Goal: Task Accomplishment & Management: Complete application form

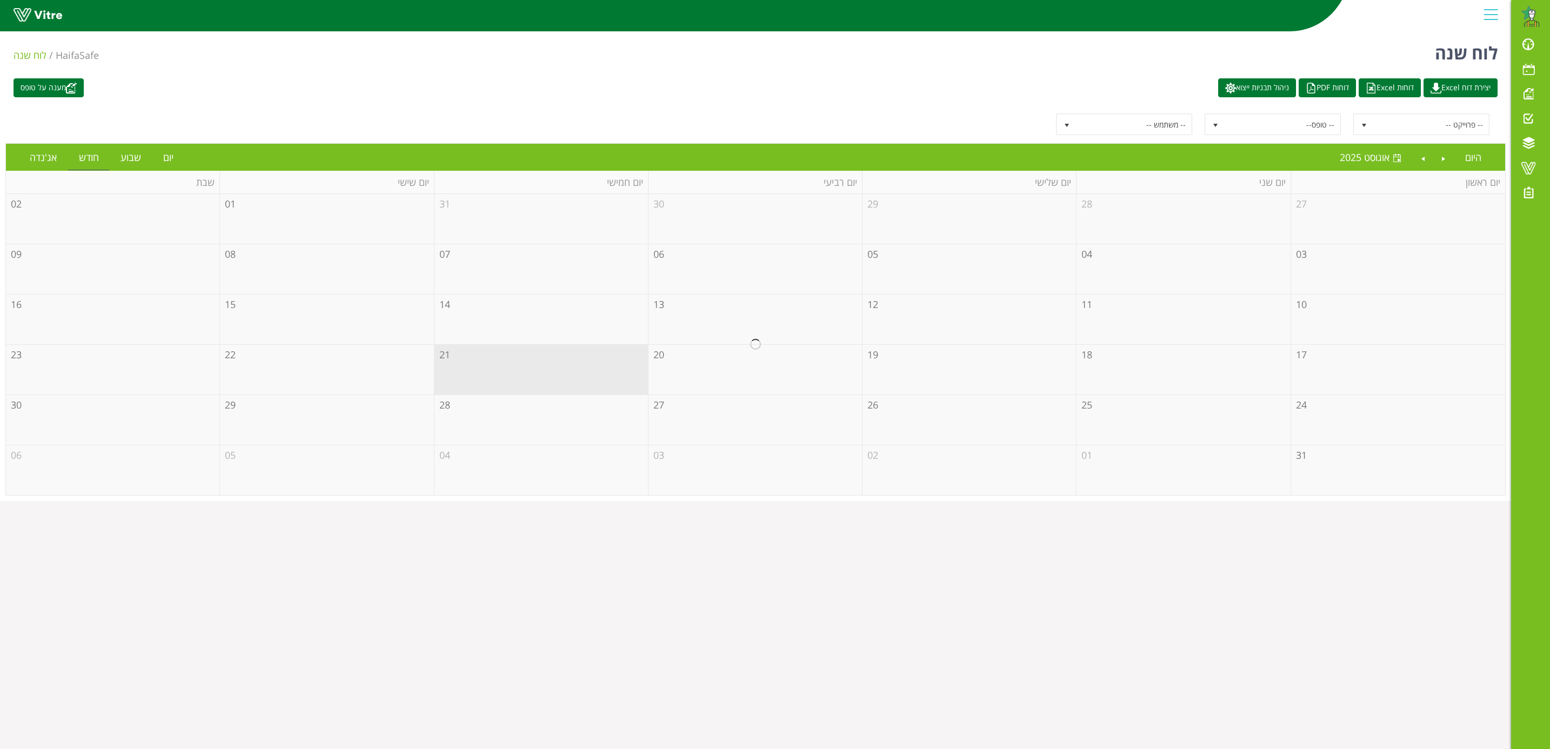
click at [518, 384] on div at bounding box center [755, 344] width 1499 height 301
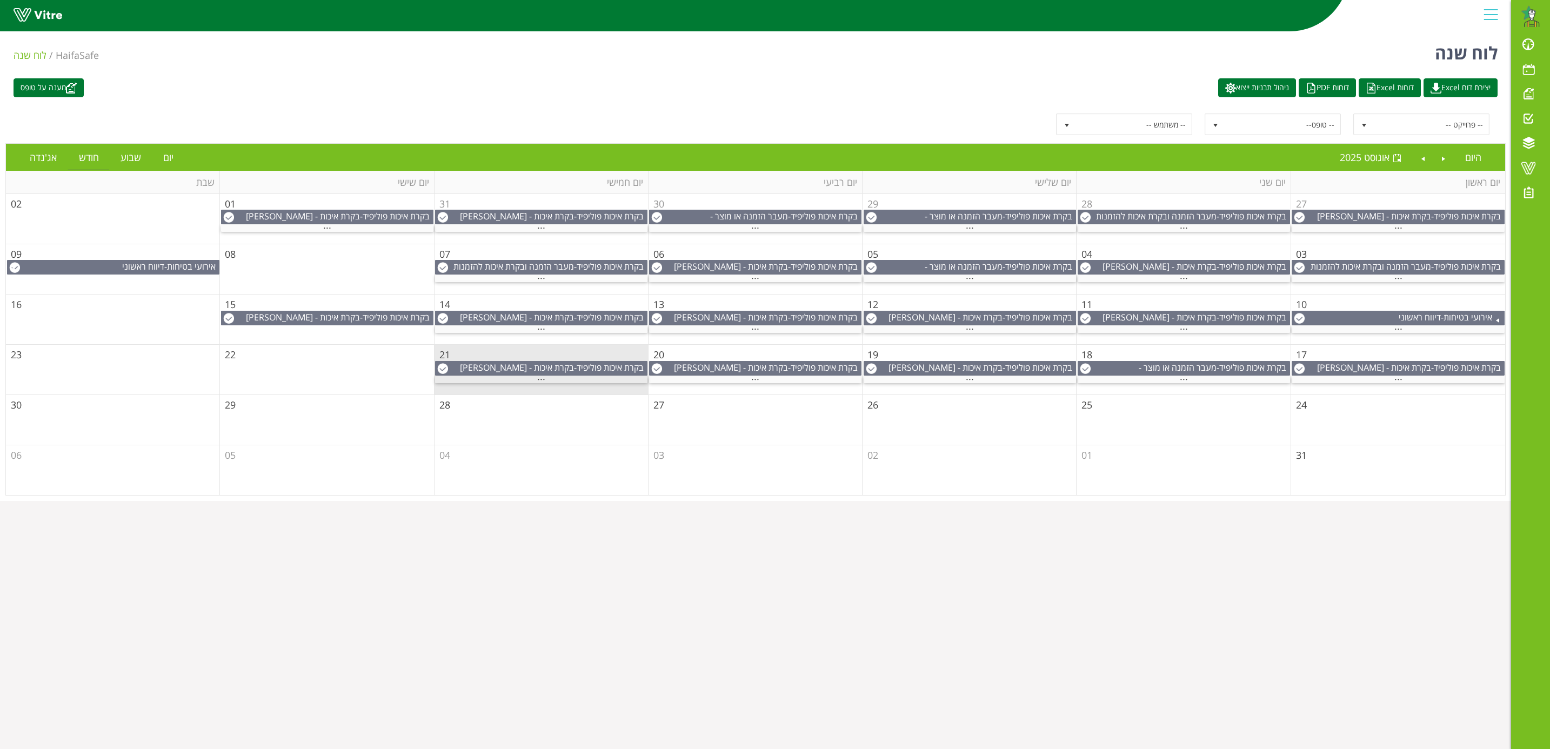
click at [538, 383] on span "..." at bounding box center [541, 377] width 8 height 12
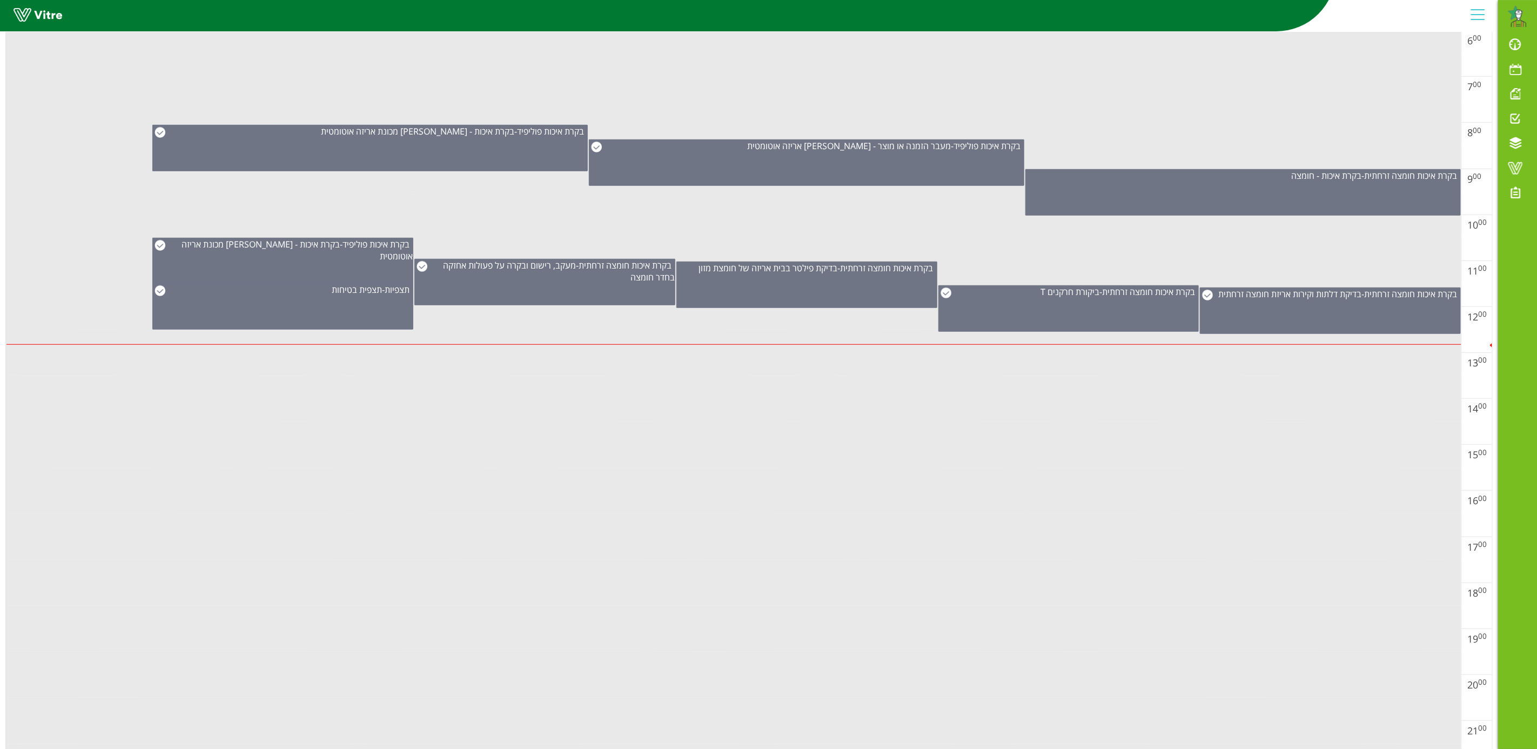
scroll to position [446, 0]
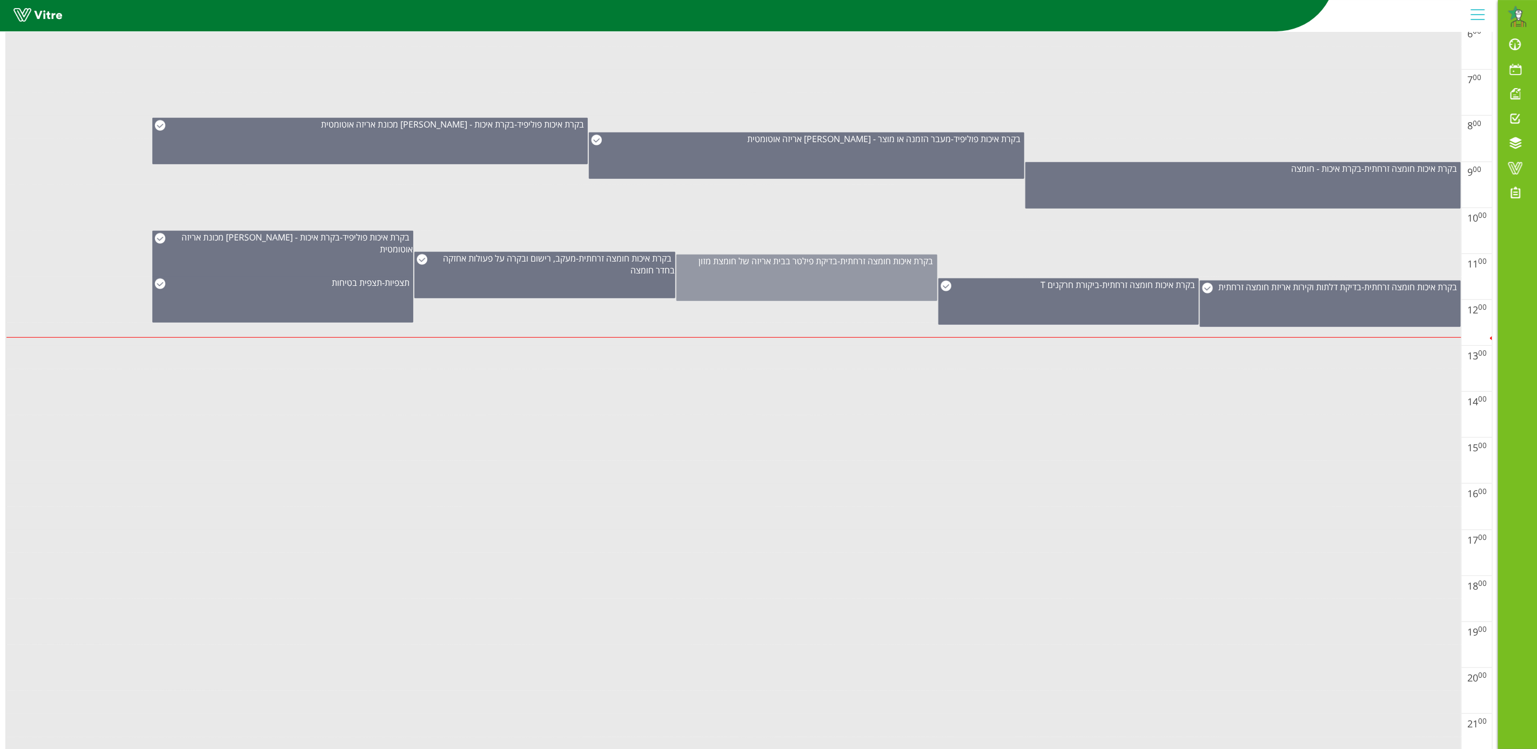
click at [827, 277] on div "בקרת איכות חומצה זרחתית - בדיקת פילטר בבית אריזה של חומצת מזון" at bounding box center [807, 278] width 261 height 46
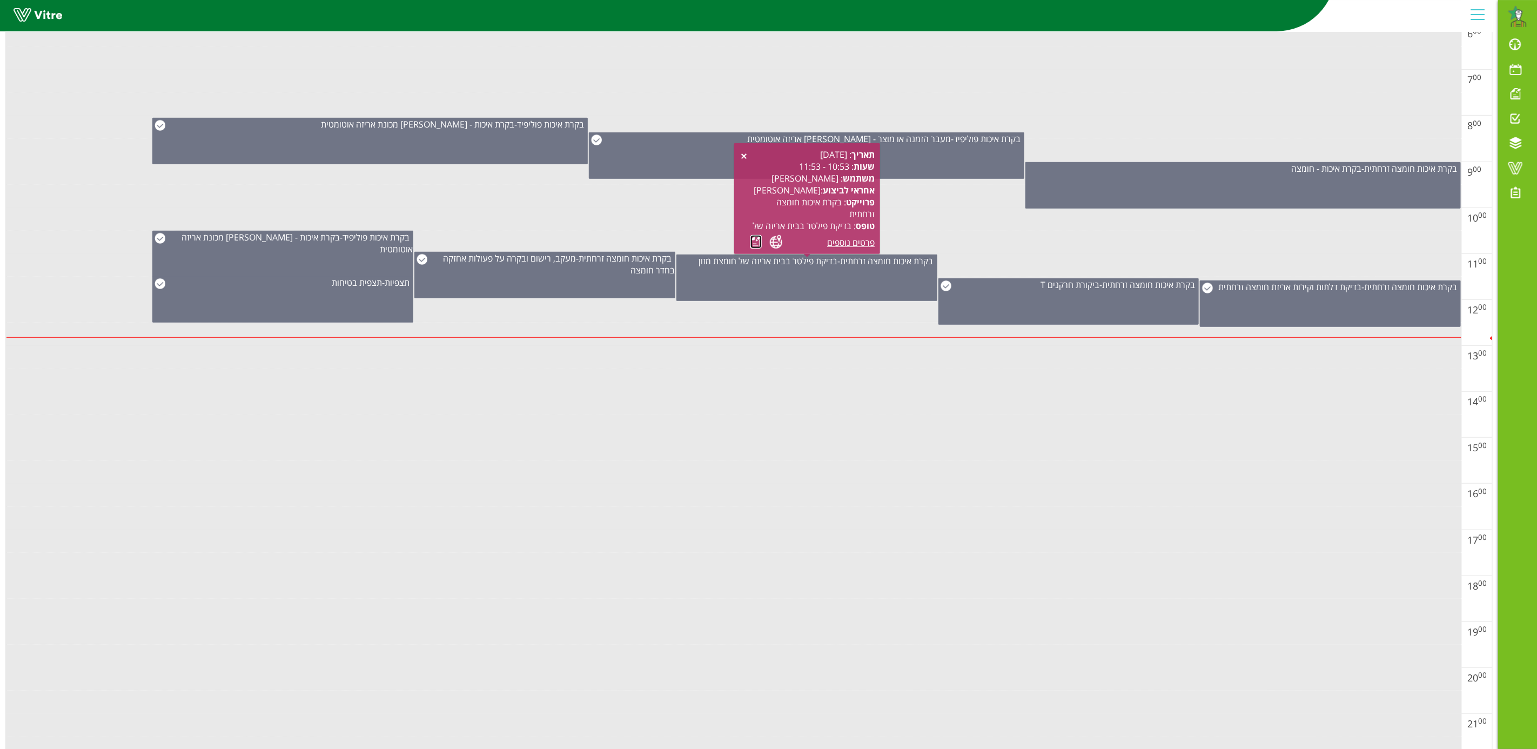
click at [756, 242] on link at bounding box center [756, 242] width 11 height 14
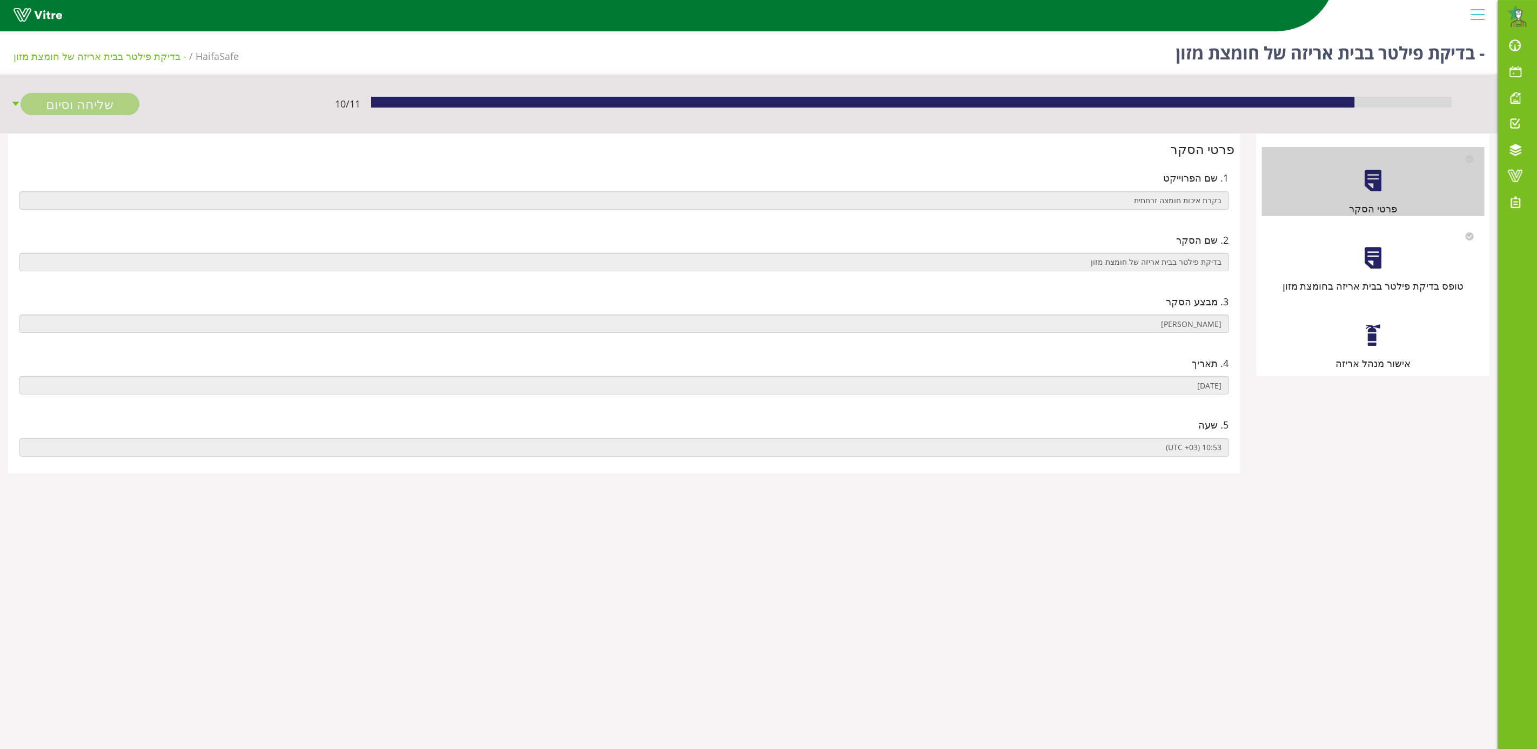
click at [1382, 260] on div at bounding box center [1373, 258] width 24 height 24
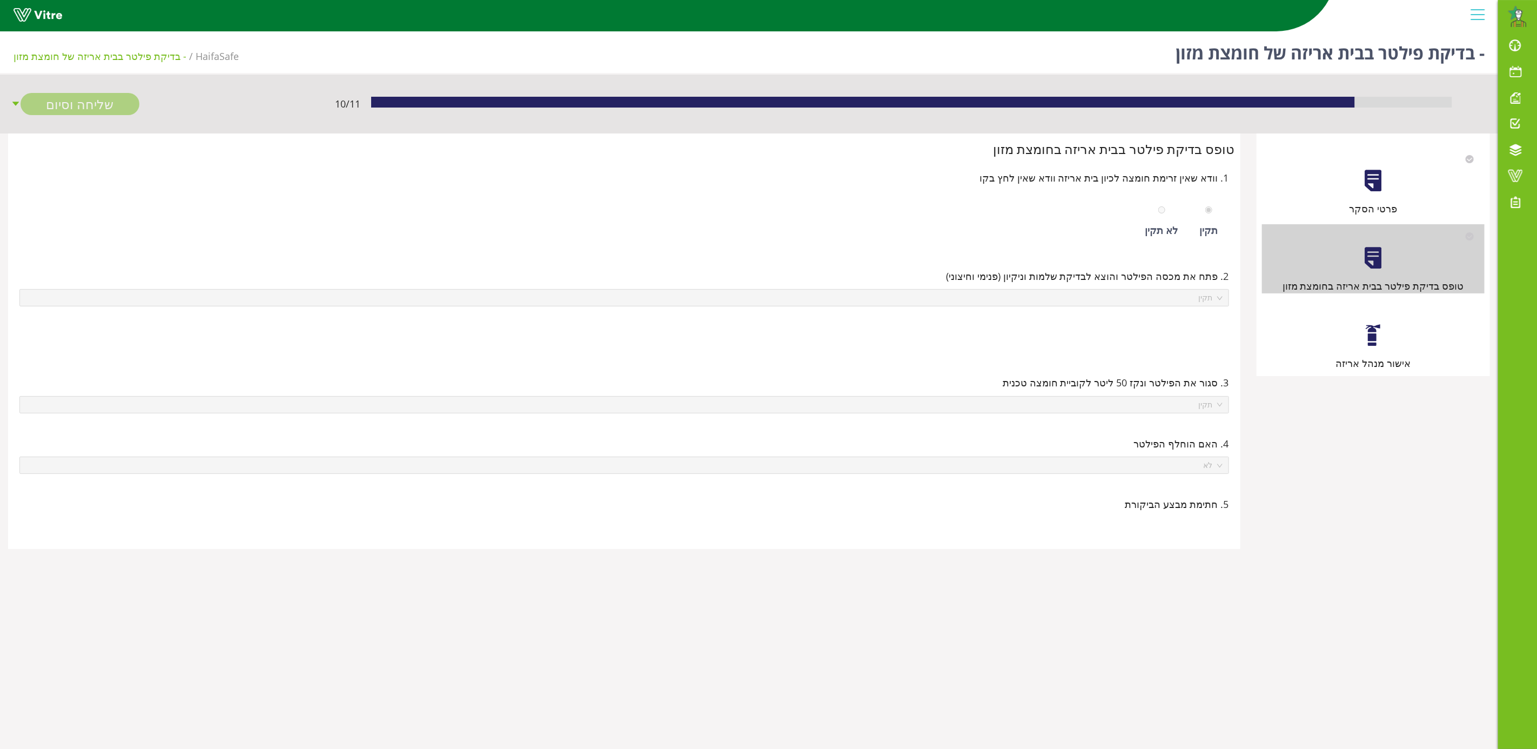
click at [1377, 337] on div at bounding box center [1373, 335] width 24 height 24
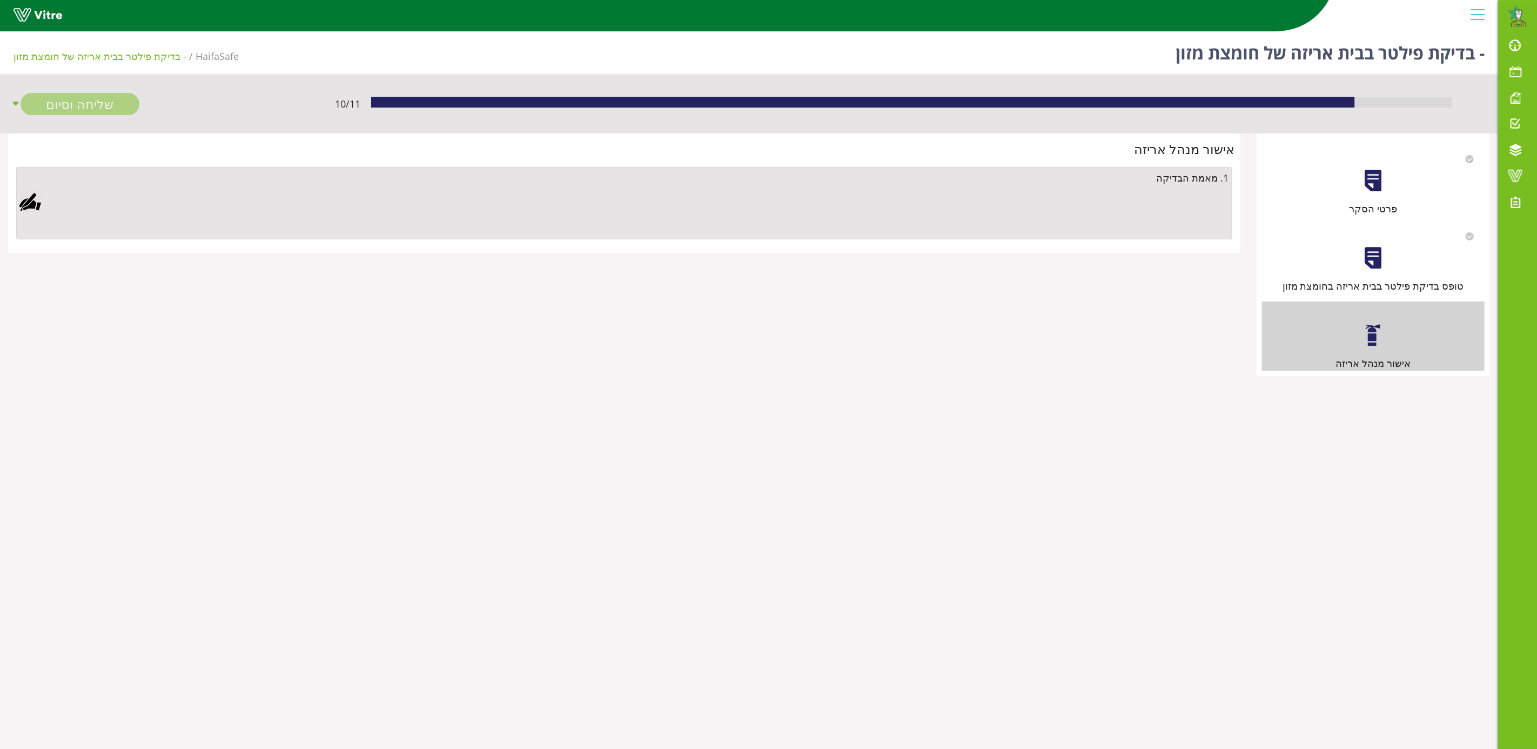
click at [26, 201] on div at bounding box center [30, 202] width 22 height 22
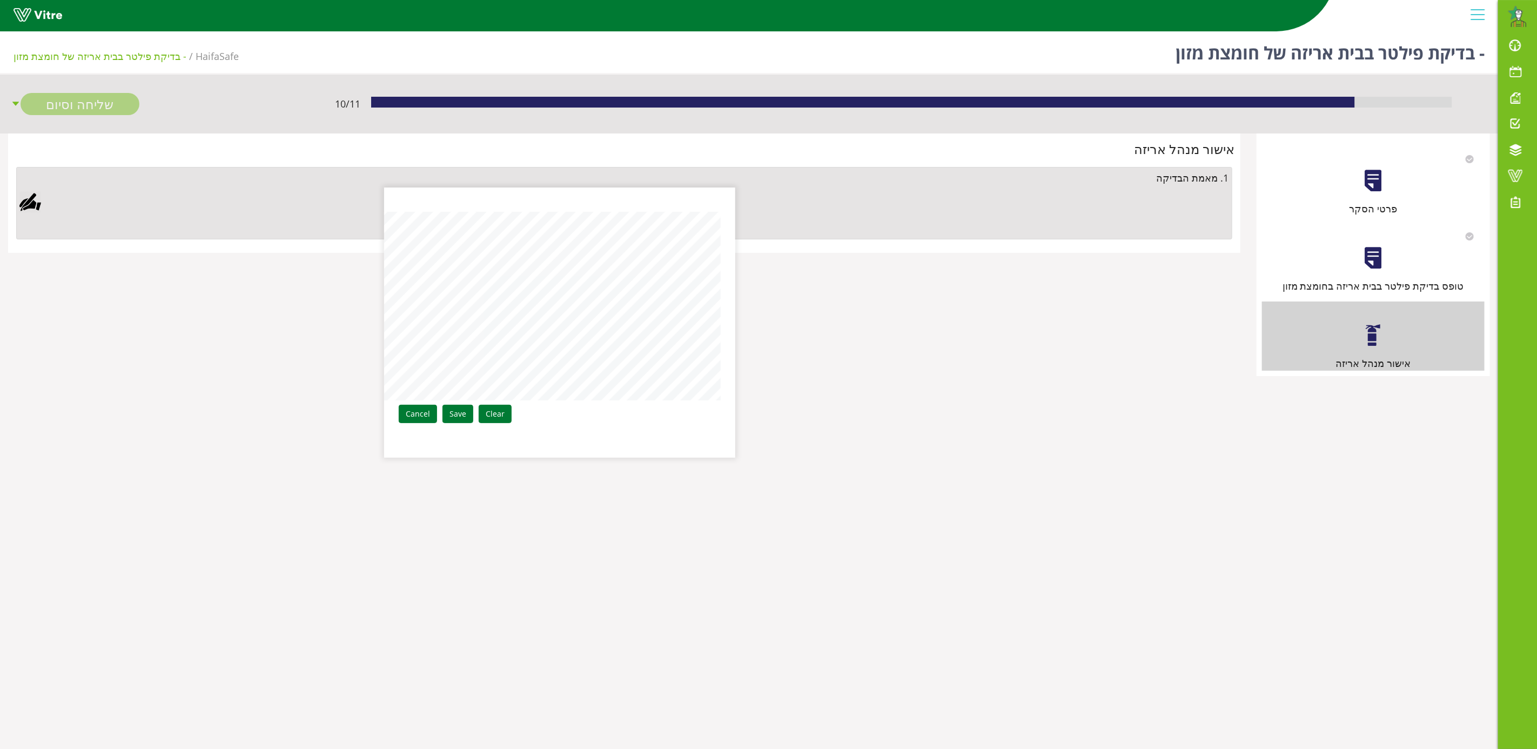
drag, startPoint x: 463, startPoint y: 413, endPoint x: 472, endPoint y: 404, distance: 13.0
click at [465, 413] on link "Save" at bounding box center [458, 414] width 31 height 18
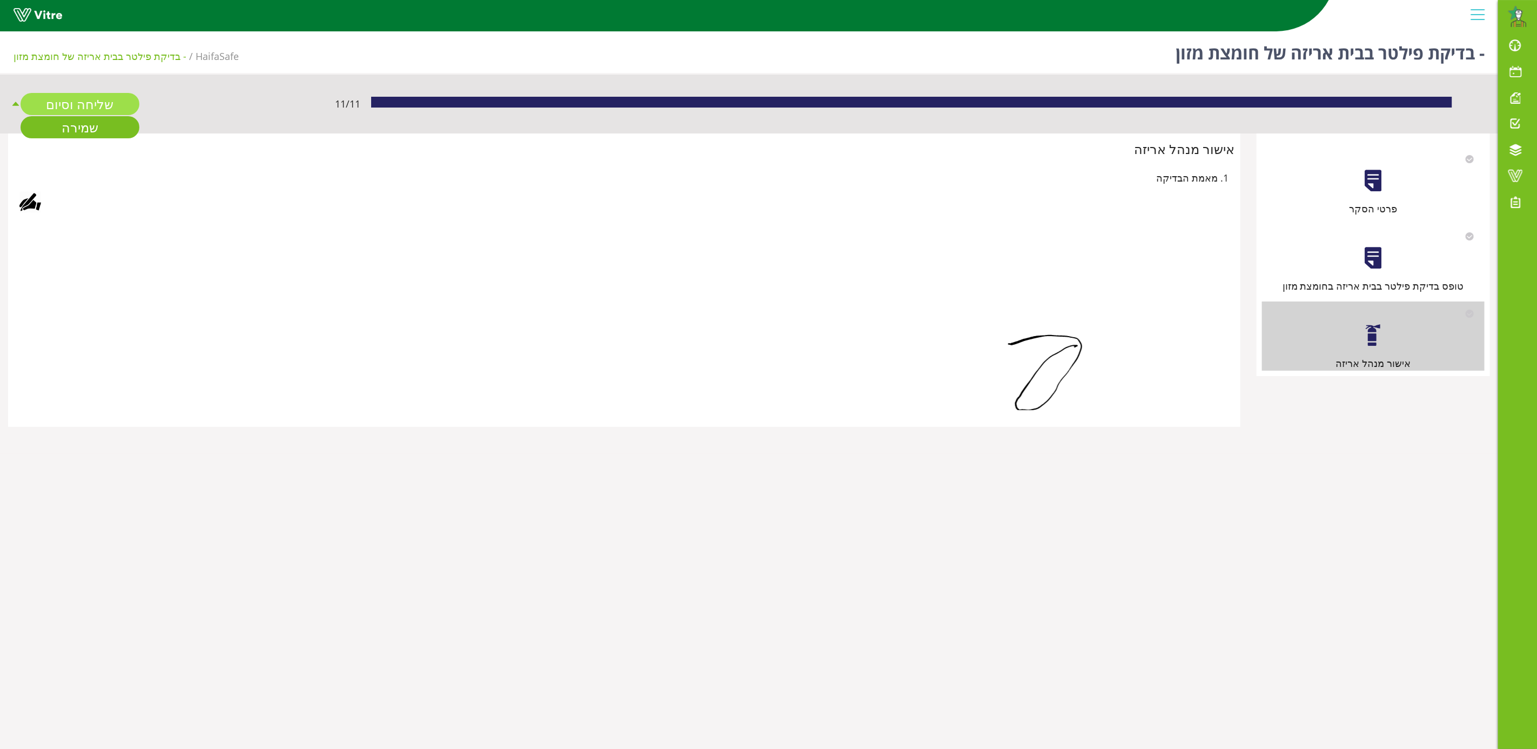
click at [78, 99] on link "שליחה וסיום" at bounding box center [80, 104] width 119 height 22
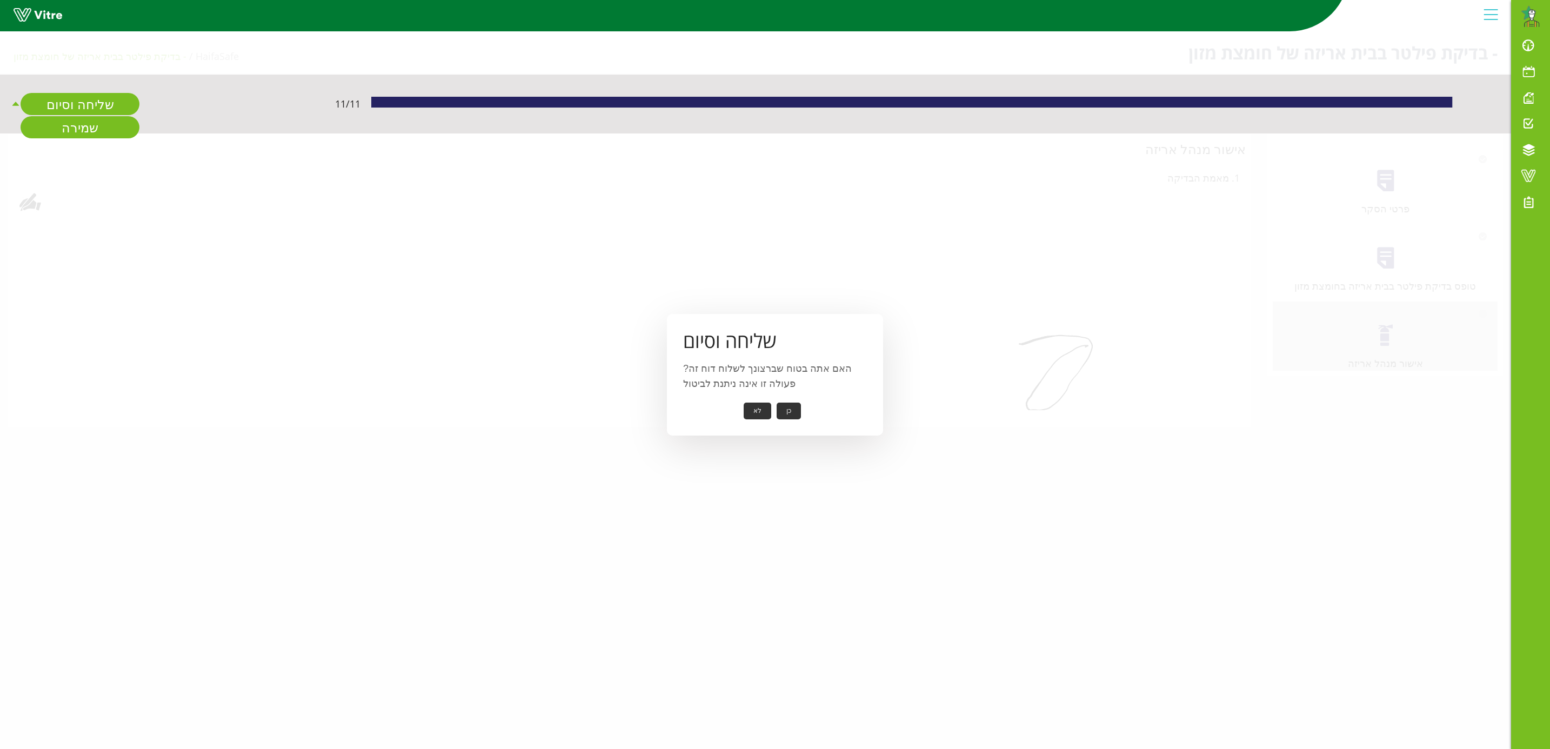
click at [789, 409] on button "כן" at bounding box center [788, 411] width 24 height 17
click at [774, 405] on button "אישור" at bounding box center [772, 403] width 36 height 17
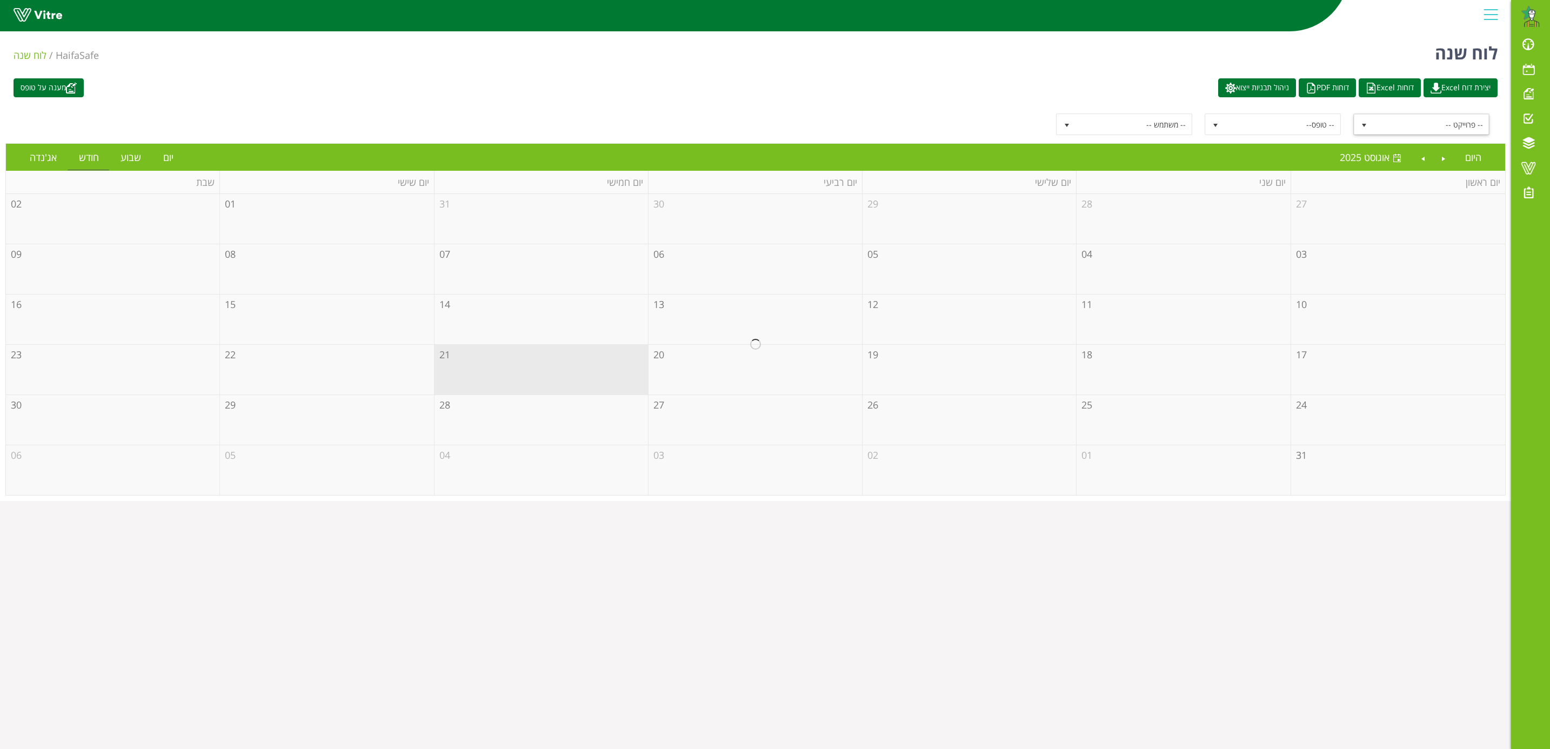
click at [1360, 131] on span "select" at bounding box center [1363, 124] width 19 height 19
click at [1480, 203] on li "בקרת איכות" at bounding box center [1421, 200] width 133 height 18
click at [172, 163] on link "יום" at bounding box center [168, 157] width 32 height 25
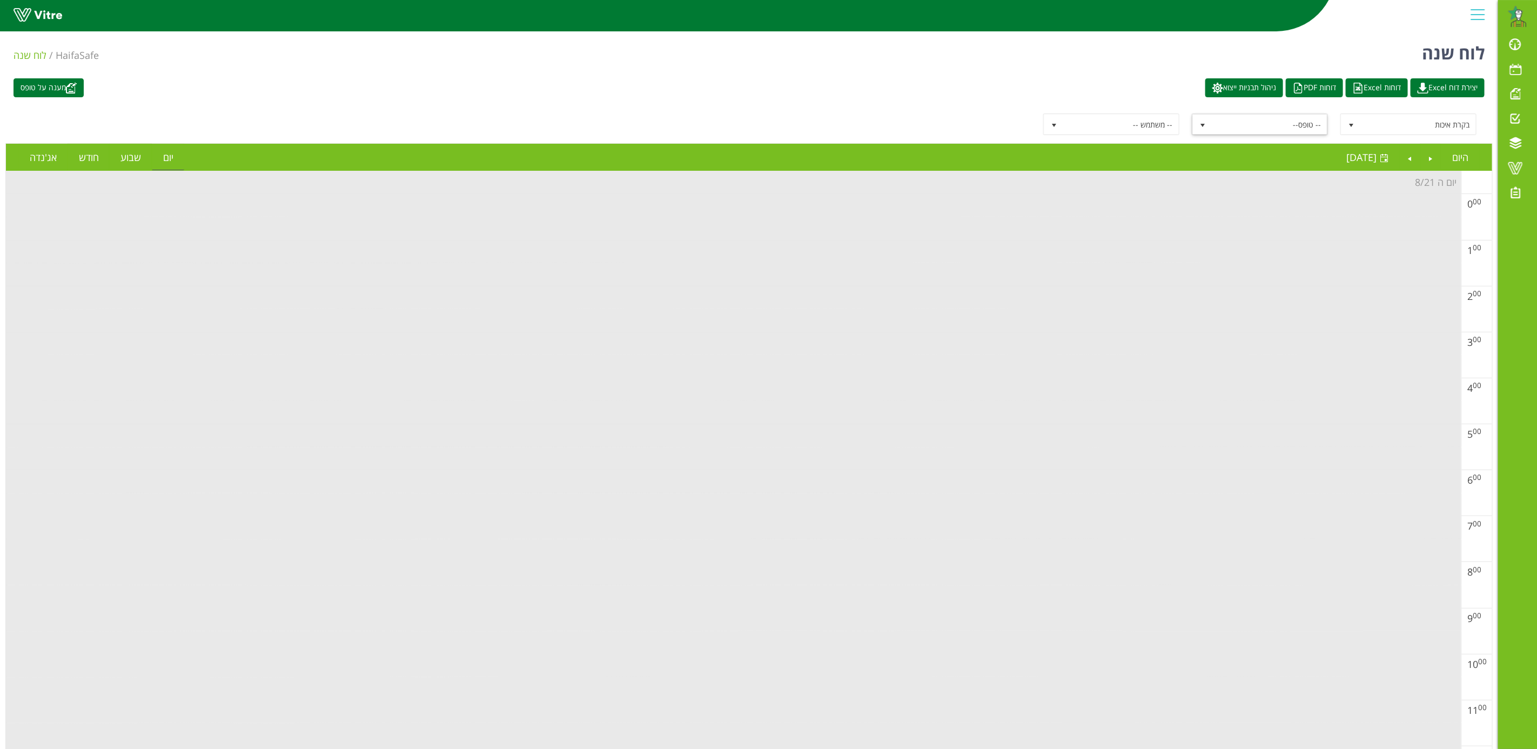
click at [1204, 121] on span "select" at bounding box center [1203, 125] width 9 height 9
click at [1204, 120] on span "select" at bounding box center [1202, 125] width 19 height 20
click at [1350, 126] on span "select" at bounding box center [1351, 125] width 9 height 9
click at [1440, 226] on li "בקרת איכות חומצה זרחתית" at bounding box center [1409, 218] width 133 height 18
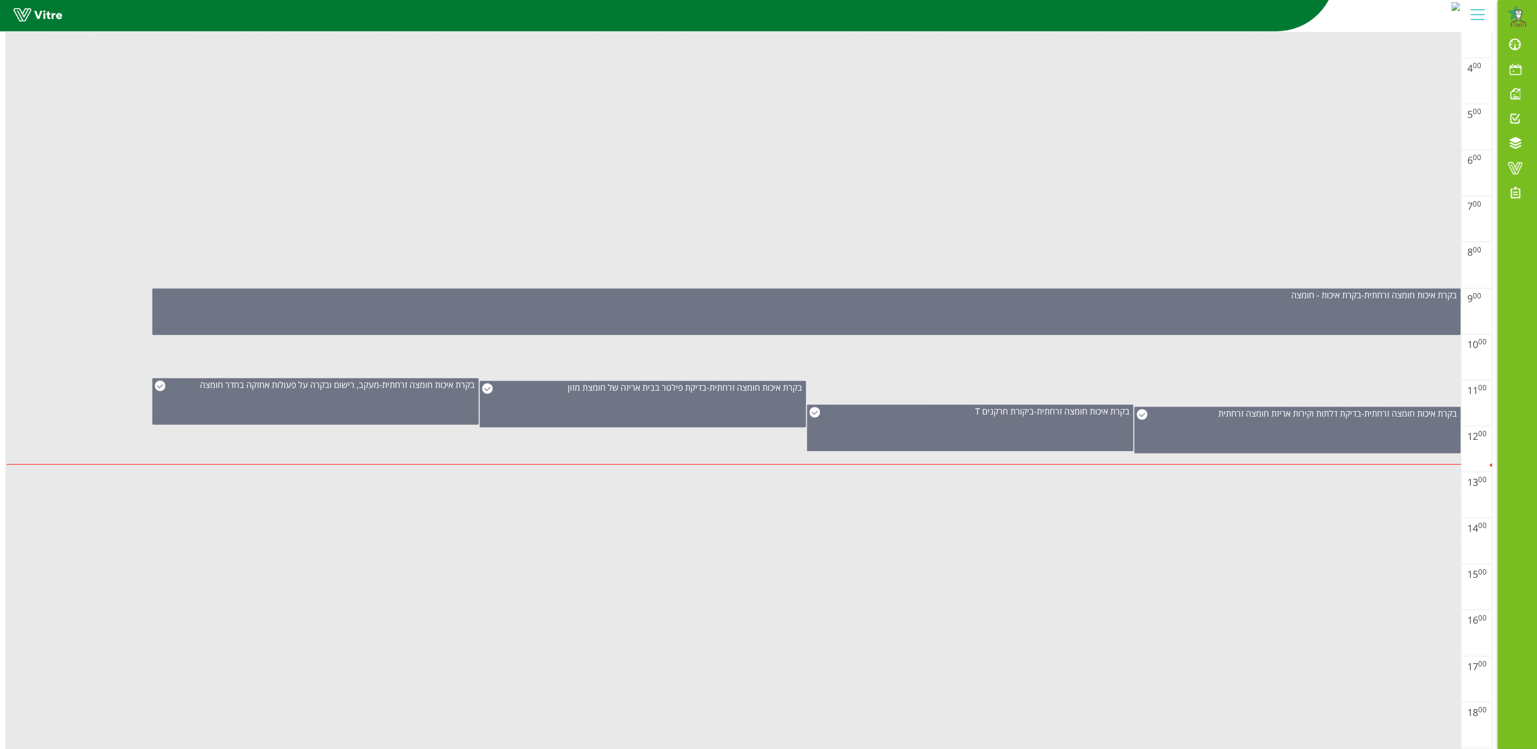
scroll to position [322, 0]
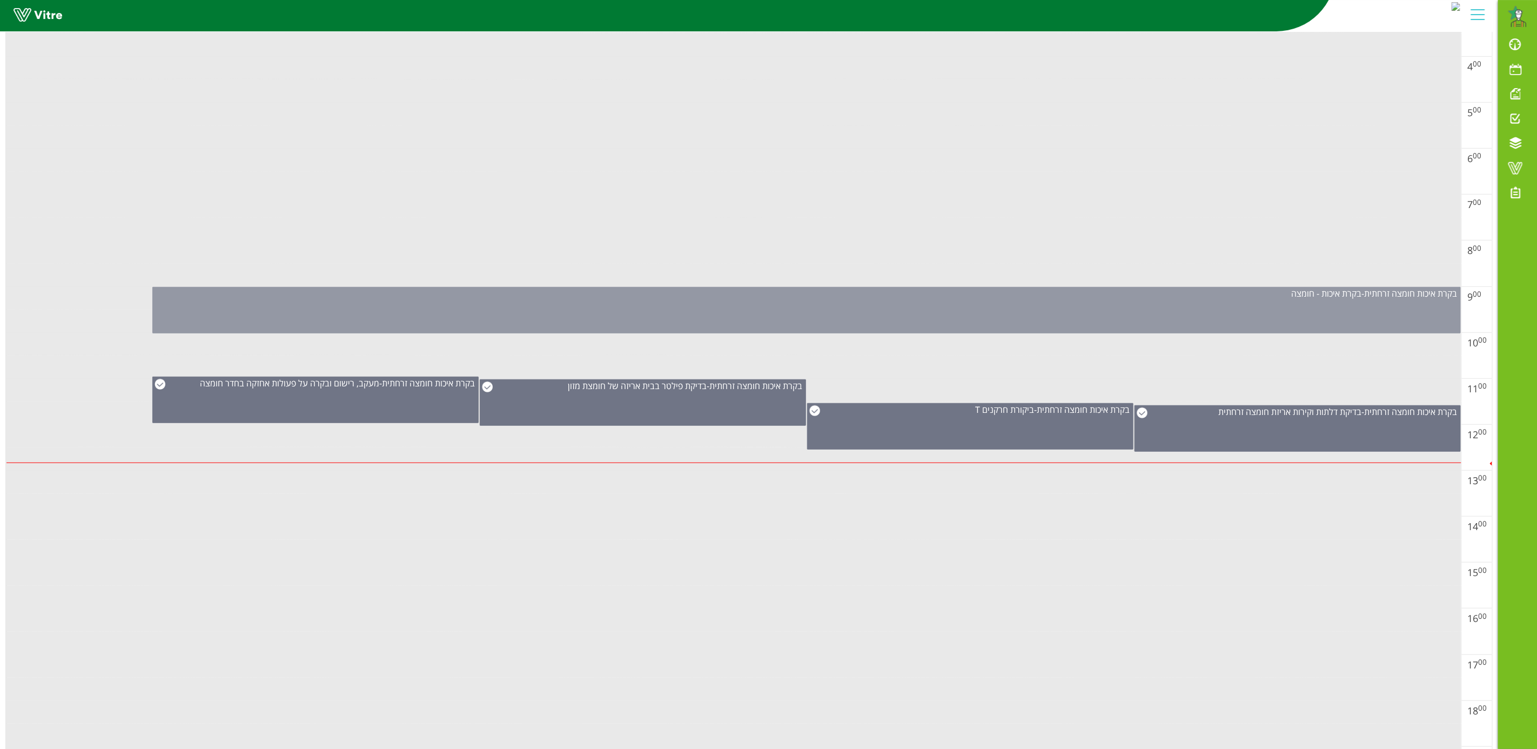
click at [1378, 298] on span "בקרת איכות חומצה זרחתית" at bounding box center [1410, 293] width 93 height 12
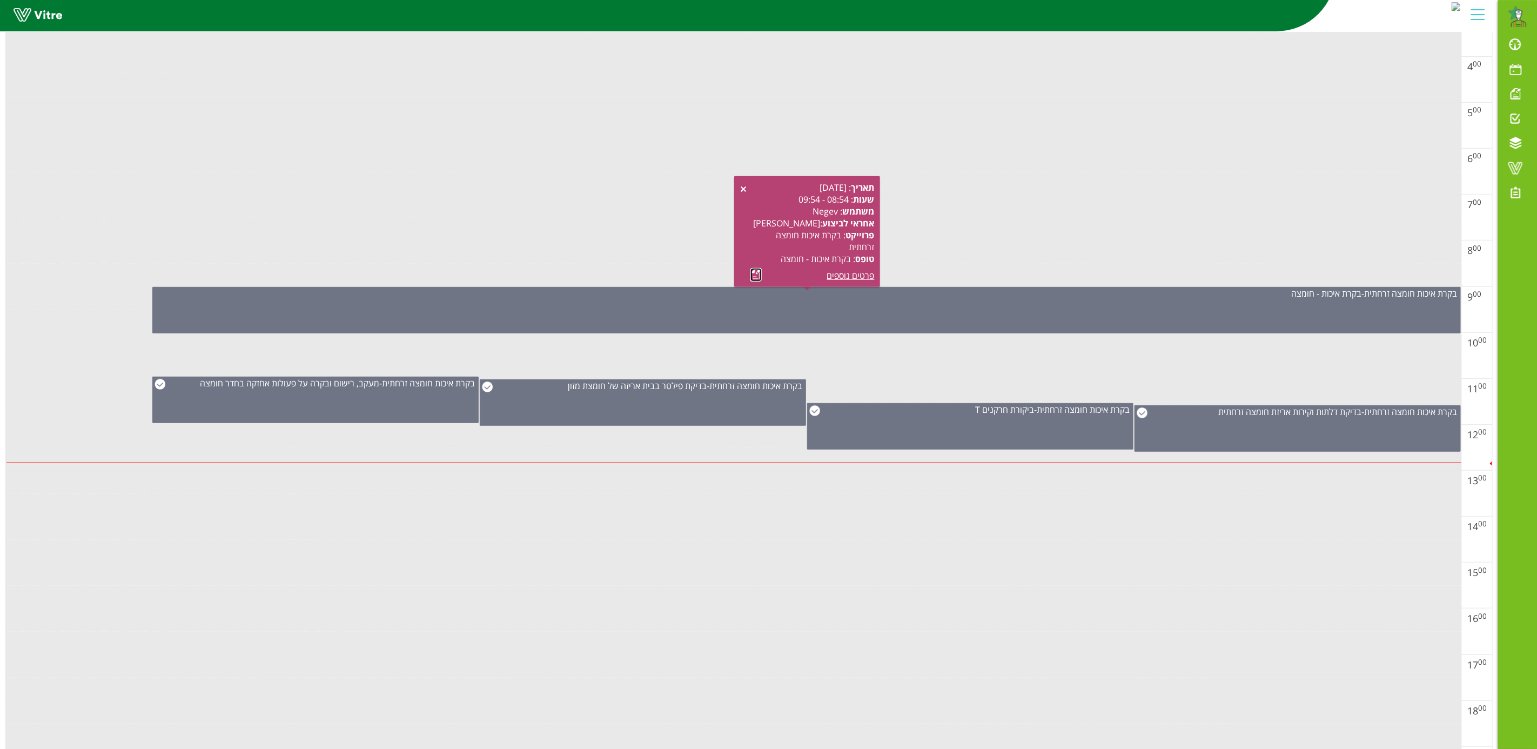
click at [758, 271] on link at bounding box center [756, 275] width 11 height 14
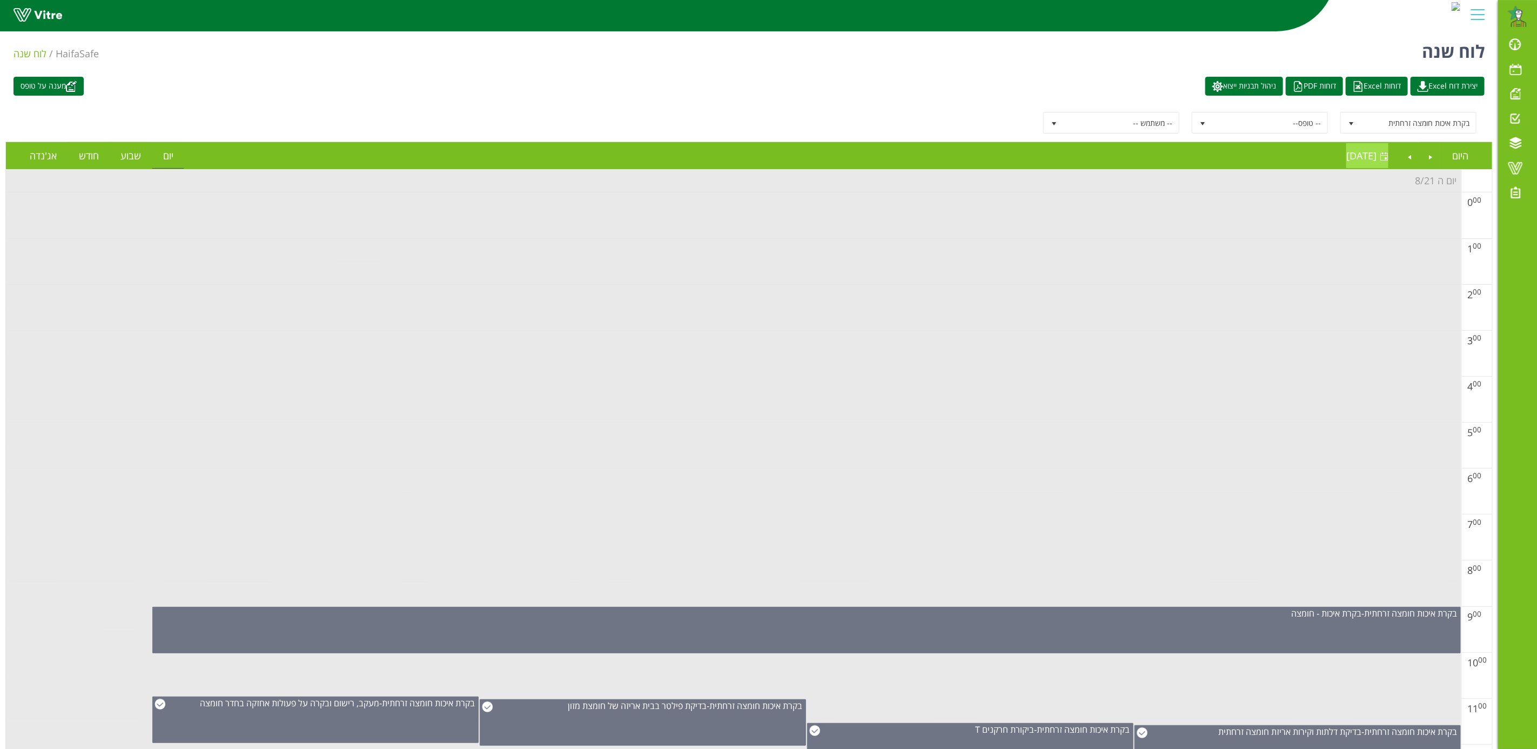
scroll to position [0, 0]
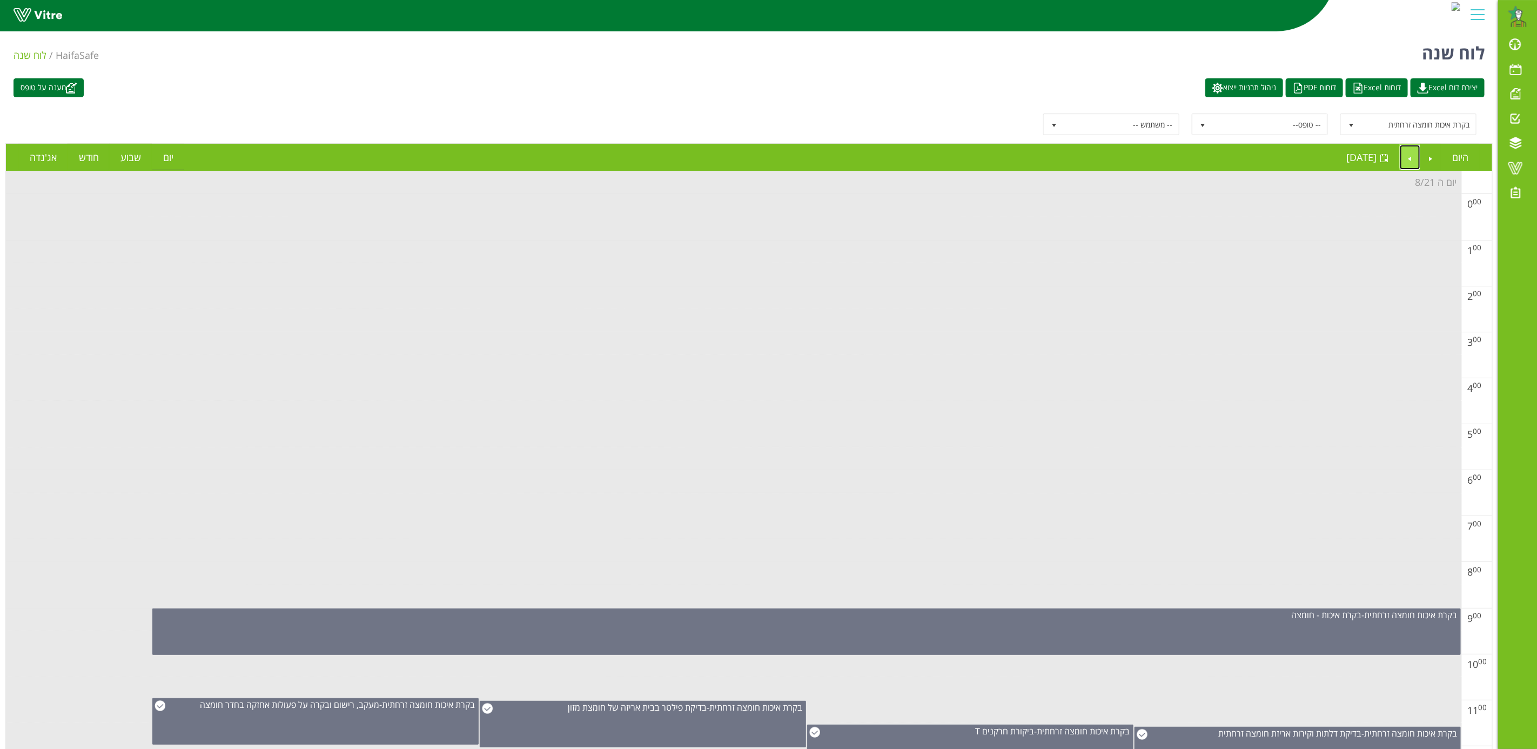
click at [1405, 153] on link "Next" at bounding box center [1410, 157] width 21 height 25
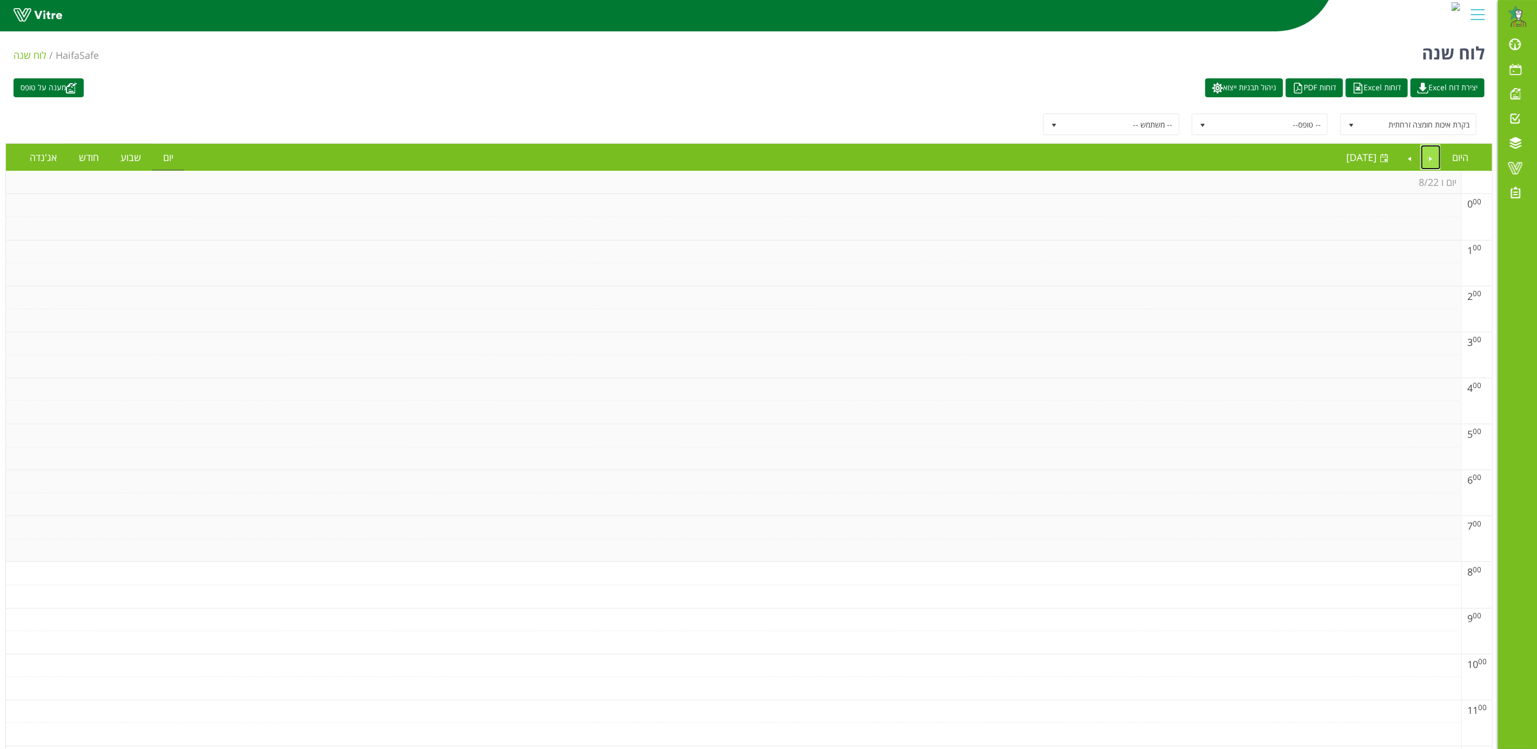
click at [1427, 161] on link "Previous" at bounding box center [1431, 157] width 21 height 25
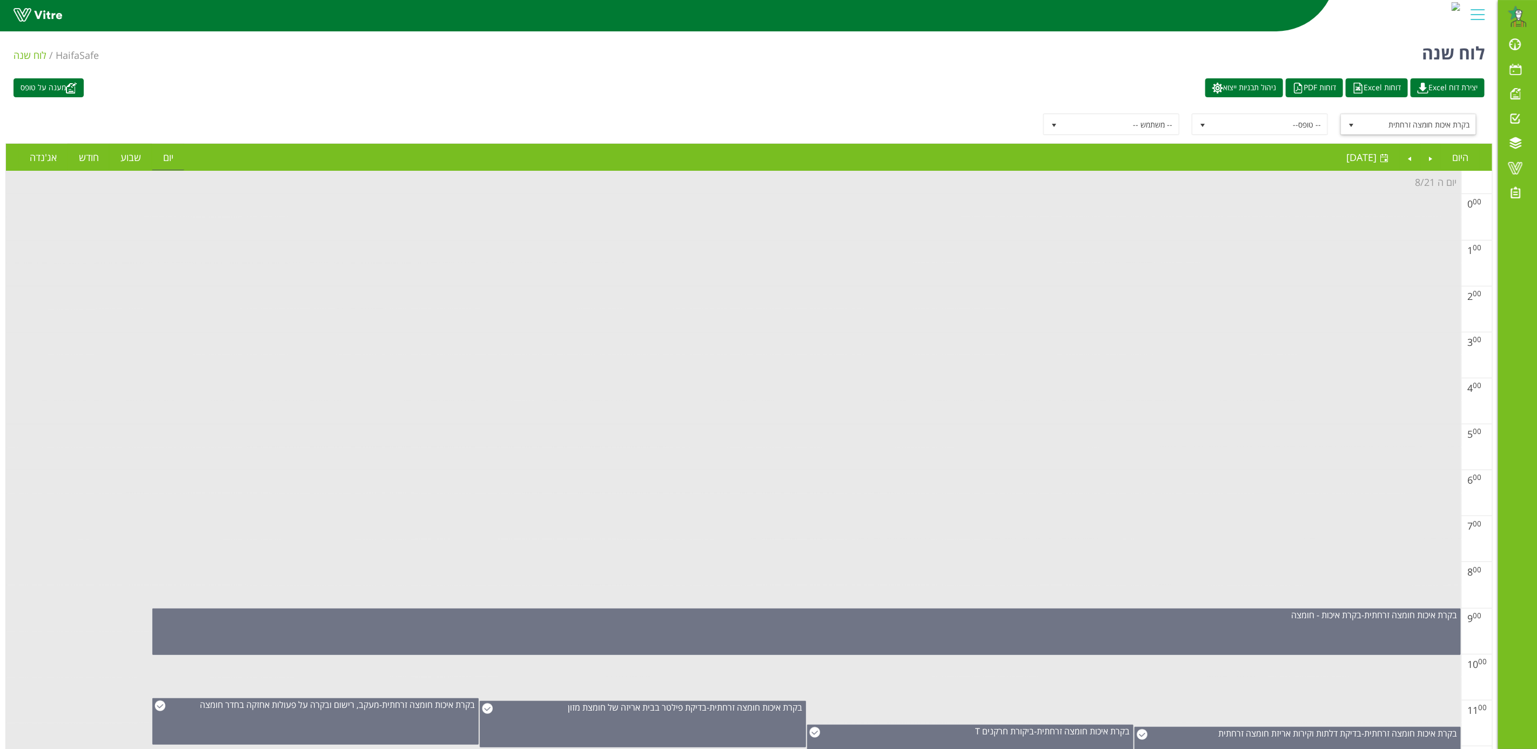
click at [1395, 119] on span "בקרת איכות חומצה זרחתית" at bounding box center [1419, 124] width 116 height 19
click at [1425, 176] on li "מעבר הזמנה ומוצר" at bounding box center [1409, 182] width 133 height 18
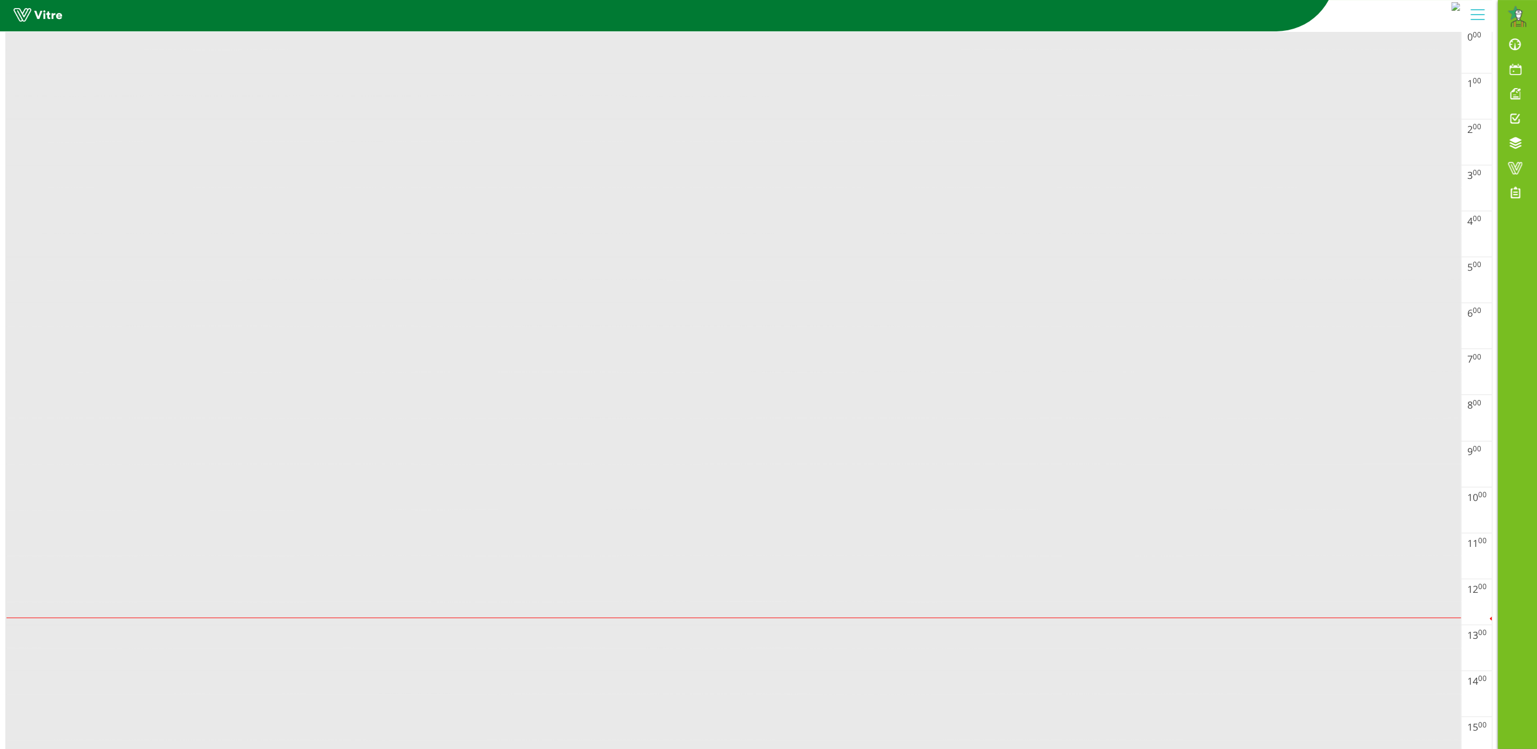
scroll to position [0, 0]
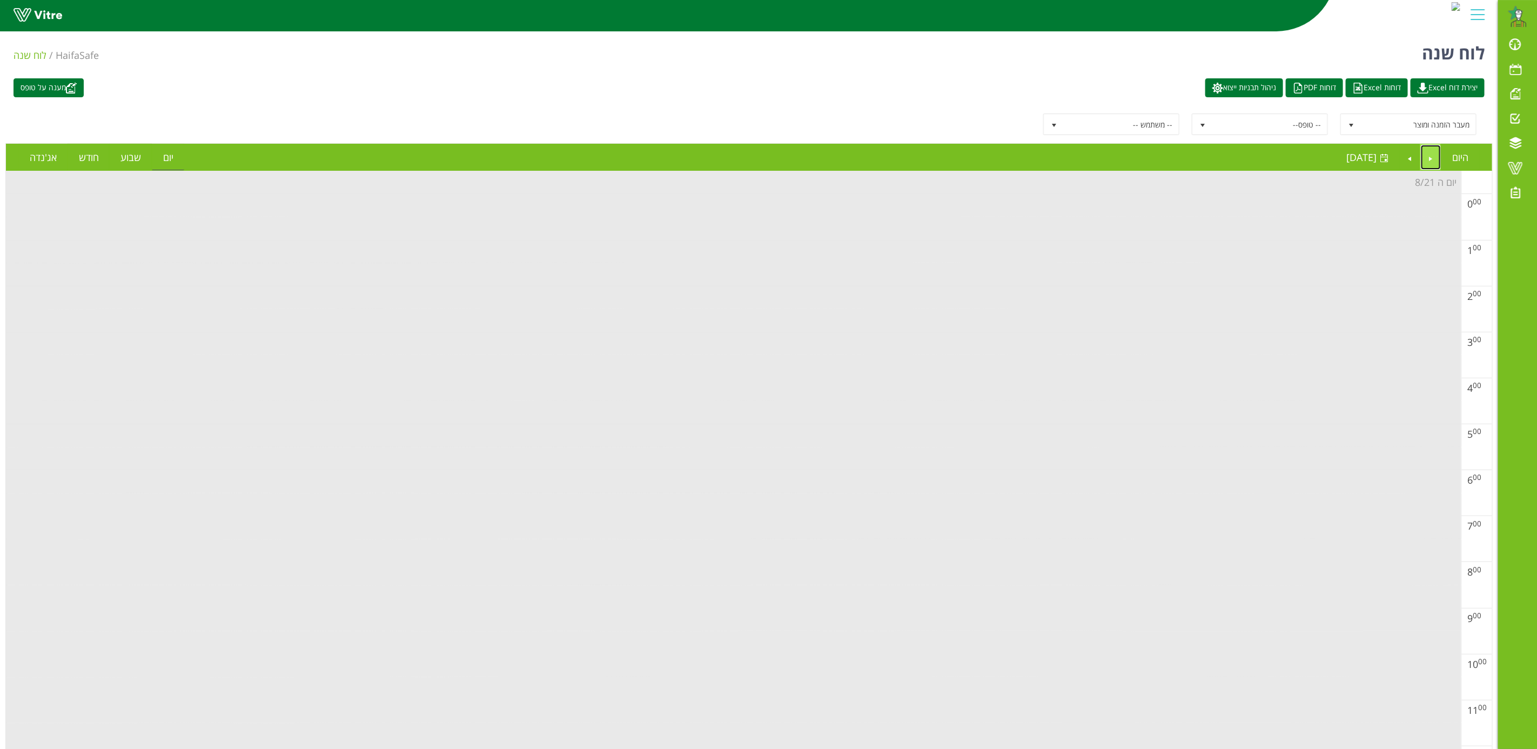
click at [1425, 155] on link "Previous" at bounding box center [1431, 157] width 21 height 25
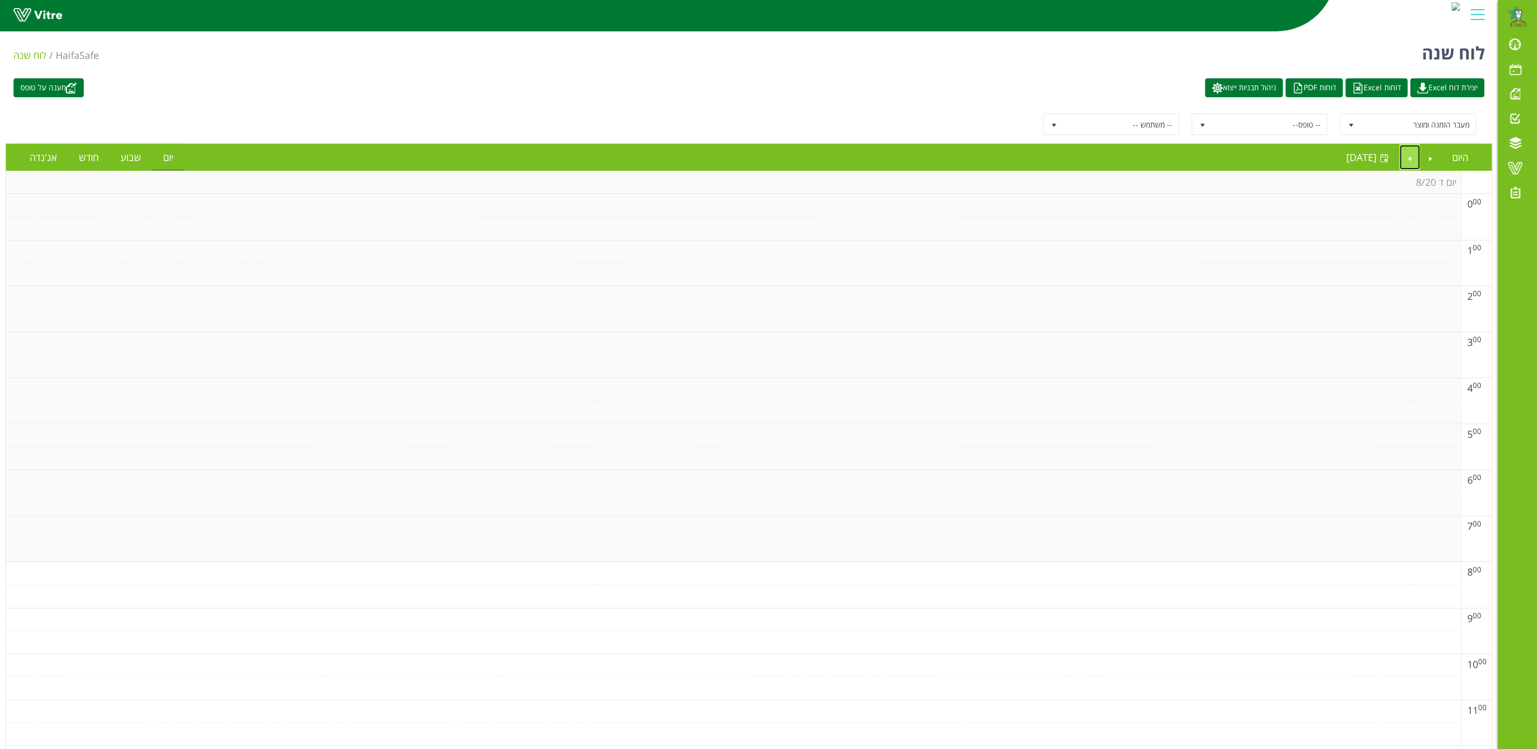
click at [1408, 159] on link "Next" at bounding box center [1410, 157] width 21 height 25
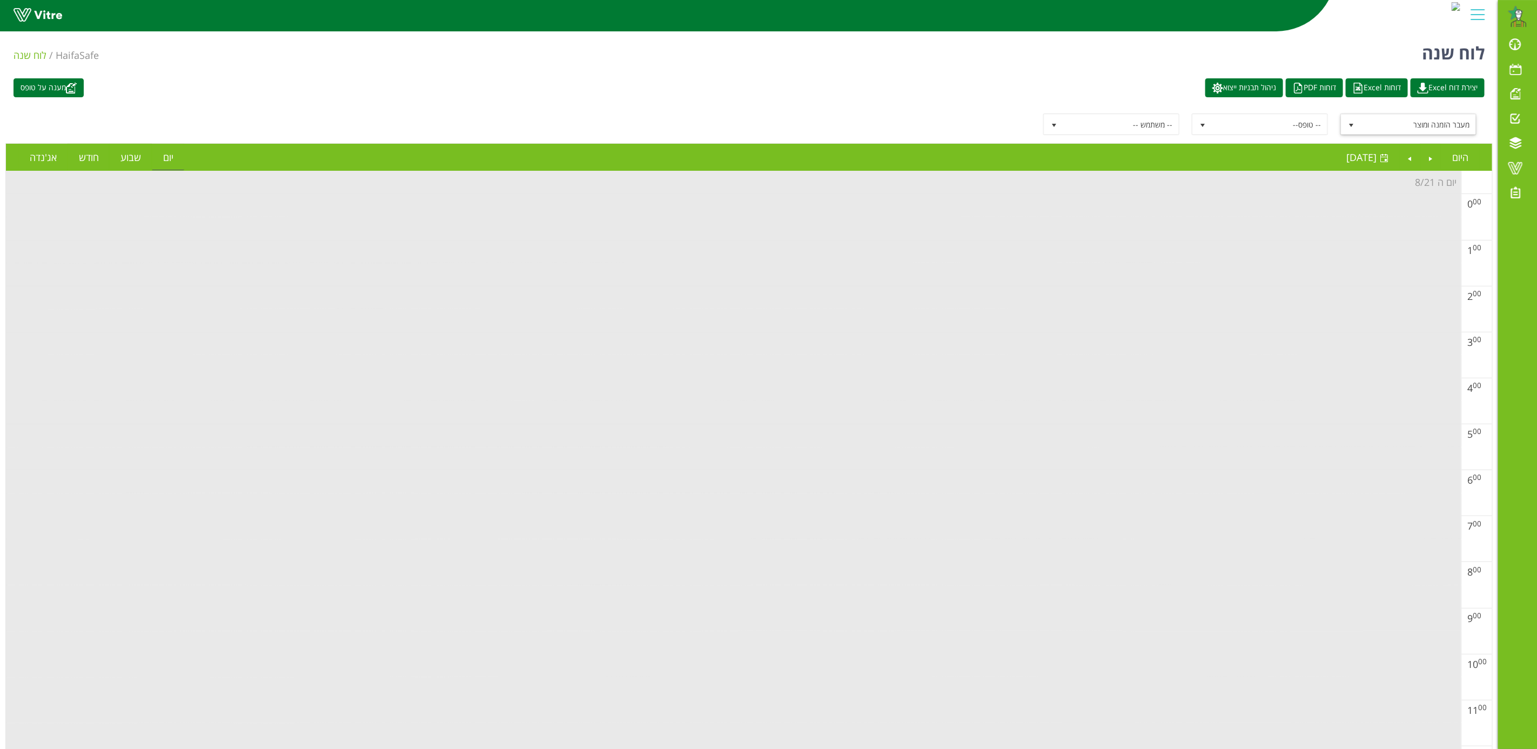
click at [1361, 134] on span "select" at bounding box center [1351, 124] width 19 height 19
click at [1416, 164] on li "בקרת איכות פוליפיד" at bounding box center [1409, 165] width 133 height 18
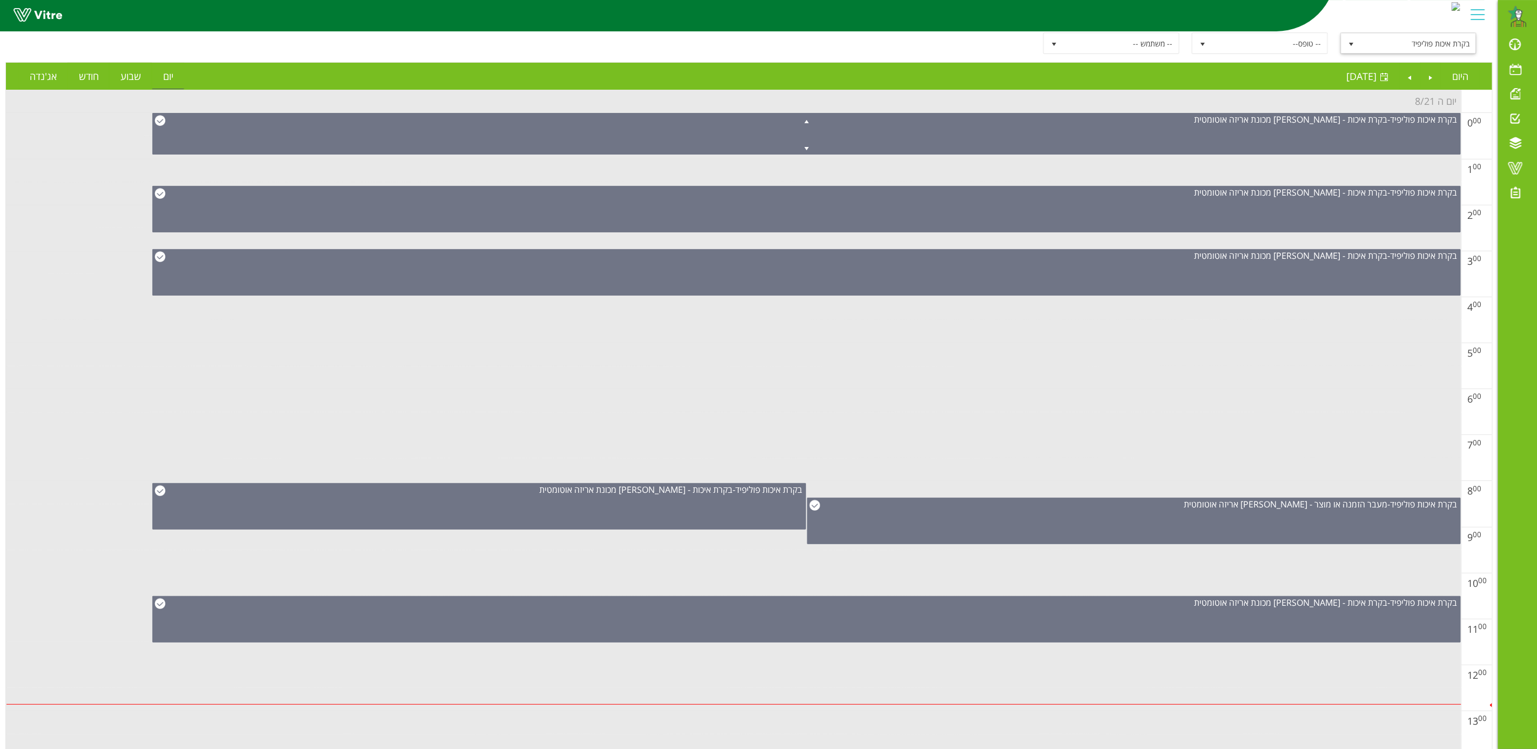
scroll to position [0, 0]
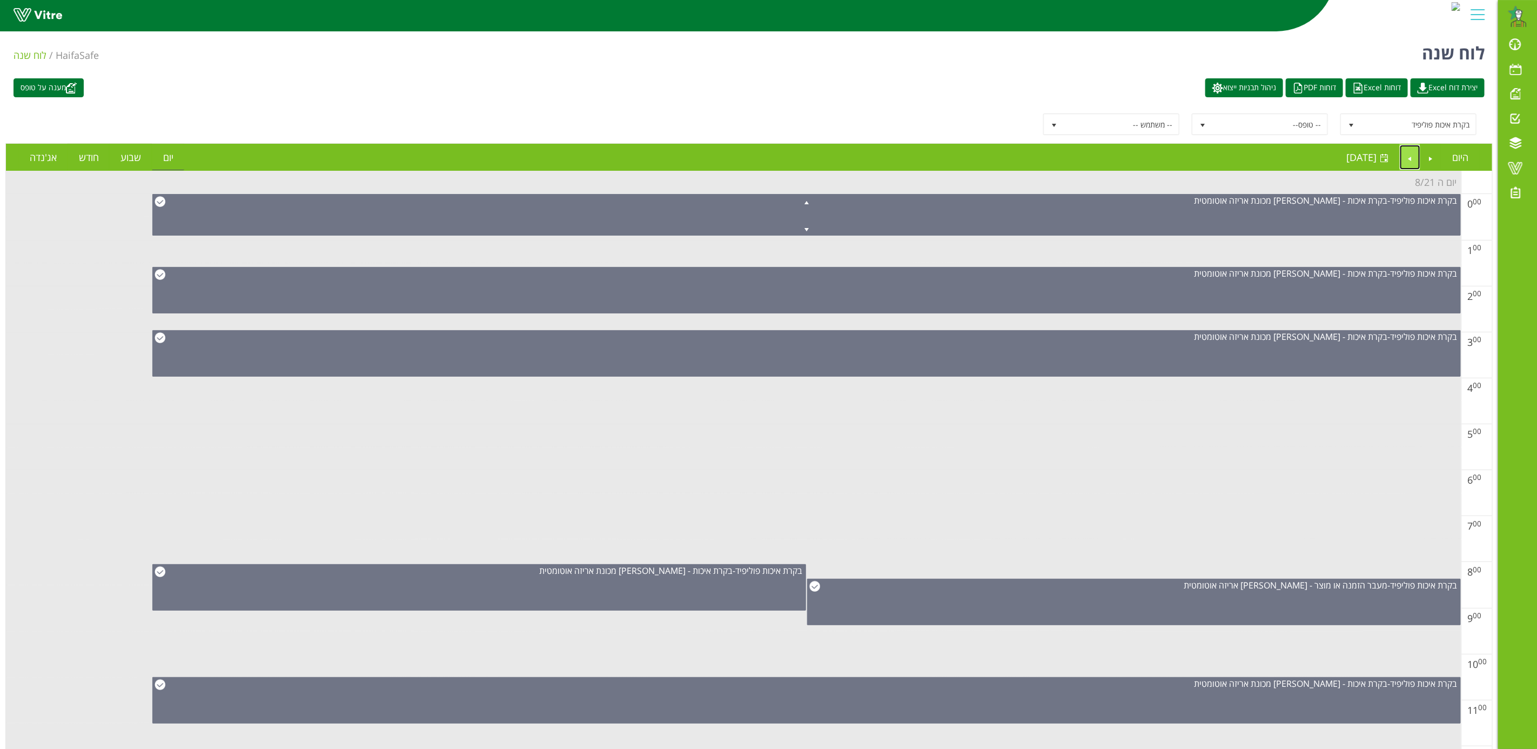
click at [1409, 158] on link "Next" at bounding box center [1410, 157] width 21 height 25
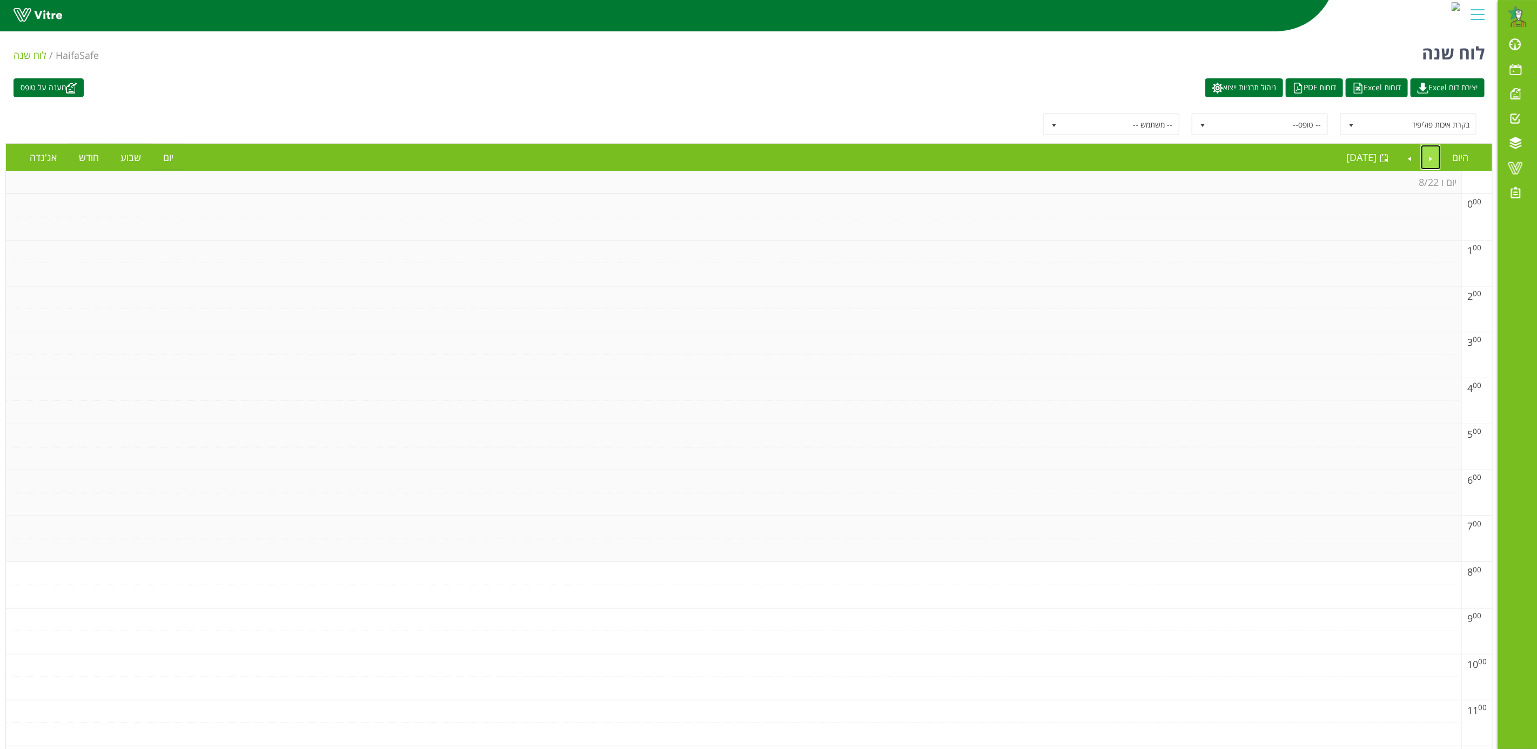
click at [1427, 160] on link "Previous" at bounding box center [1431, 157] width 21 height 25
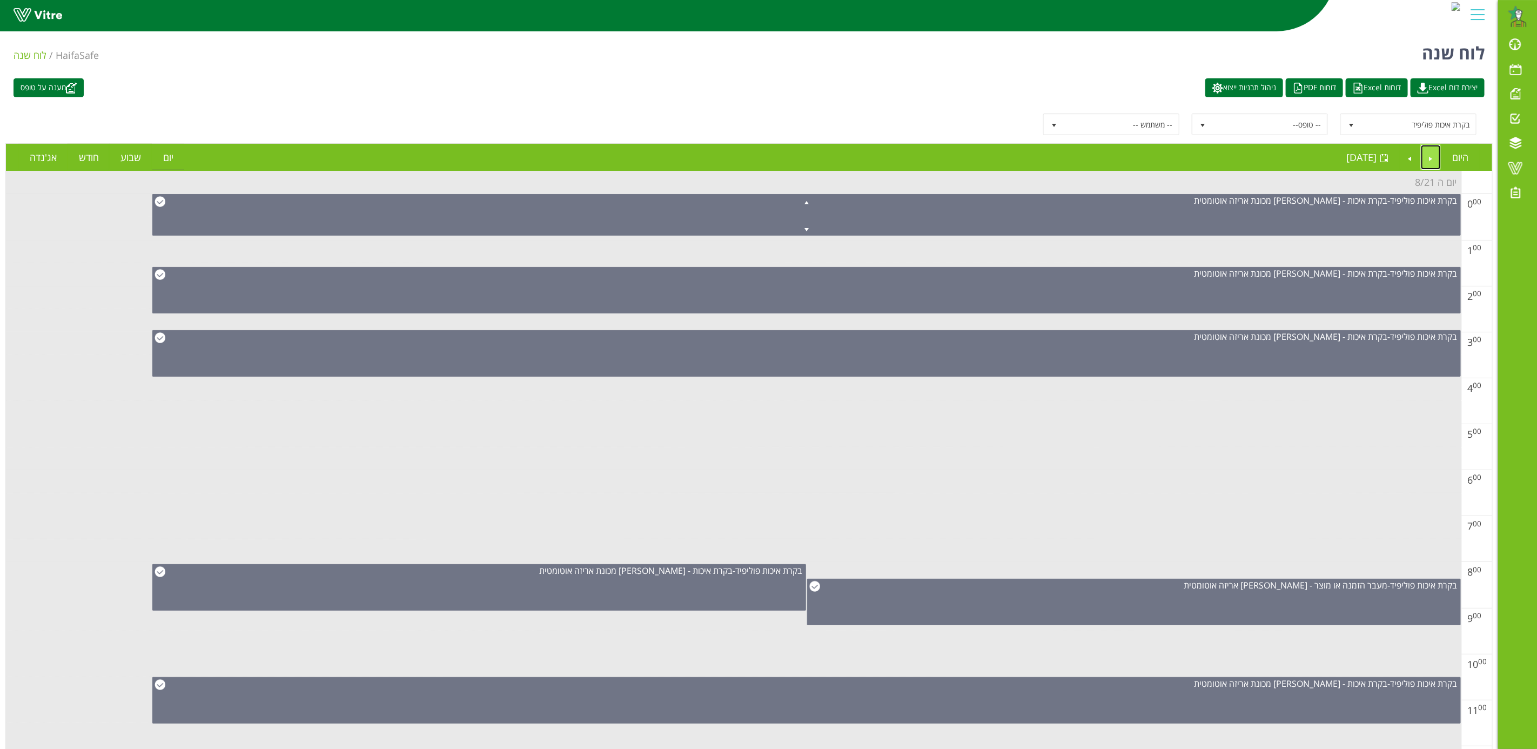
click at [1427, 160] on link "Previous" at bounding box center [1431, 157] width 21 height 25
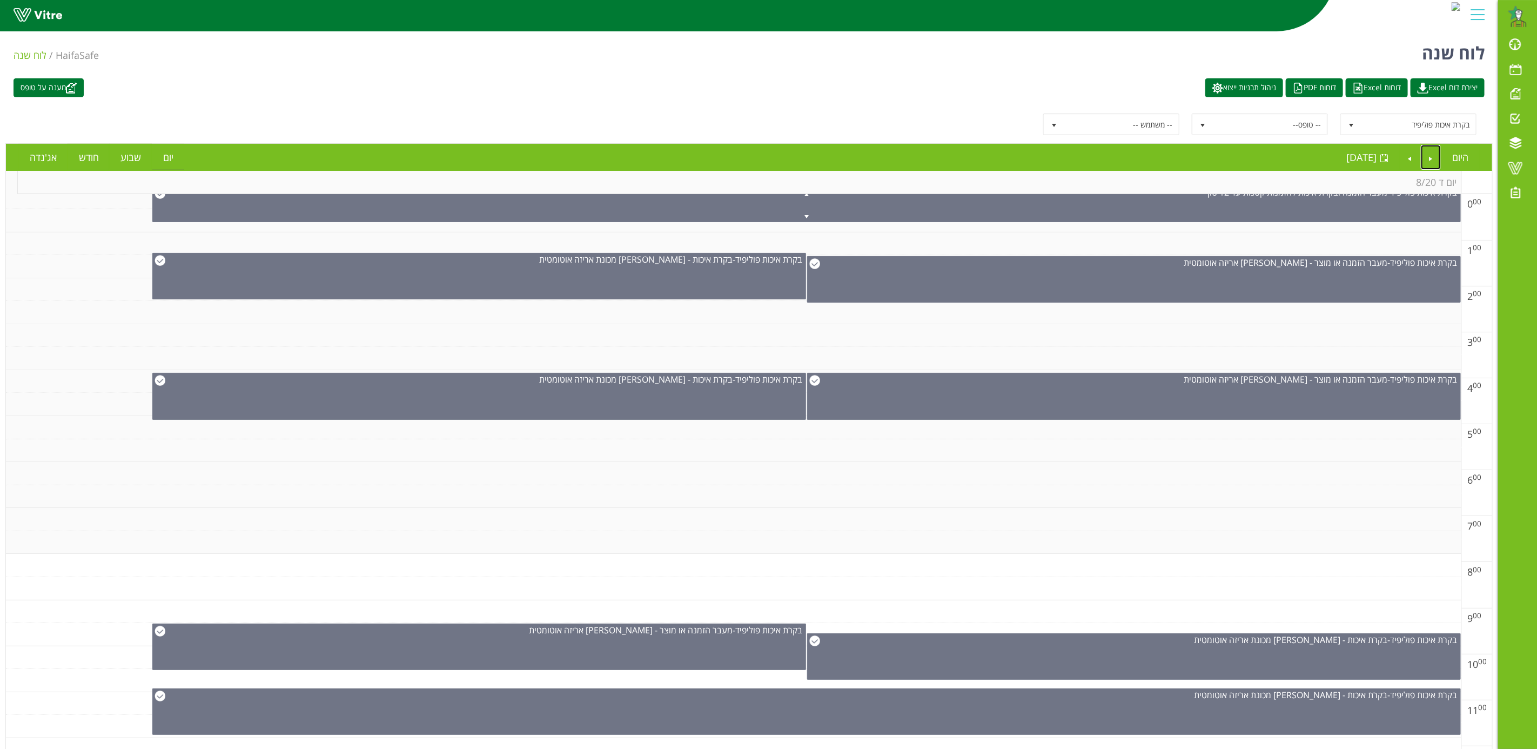
scroll to position [10, 0]
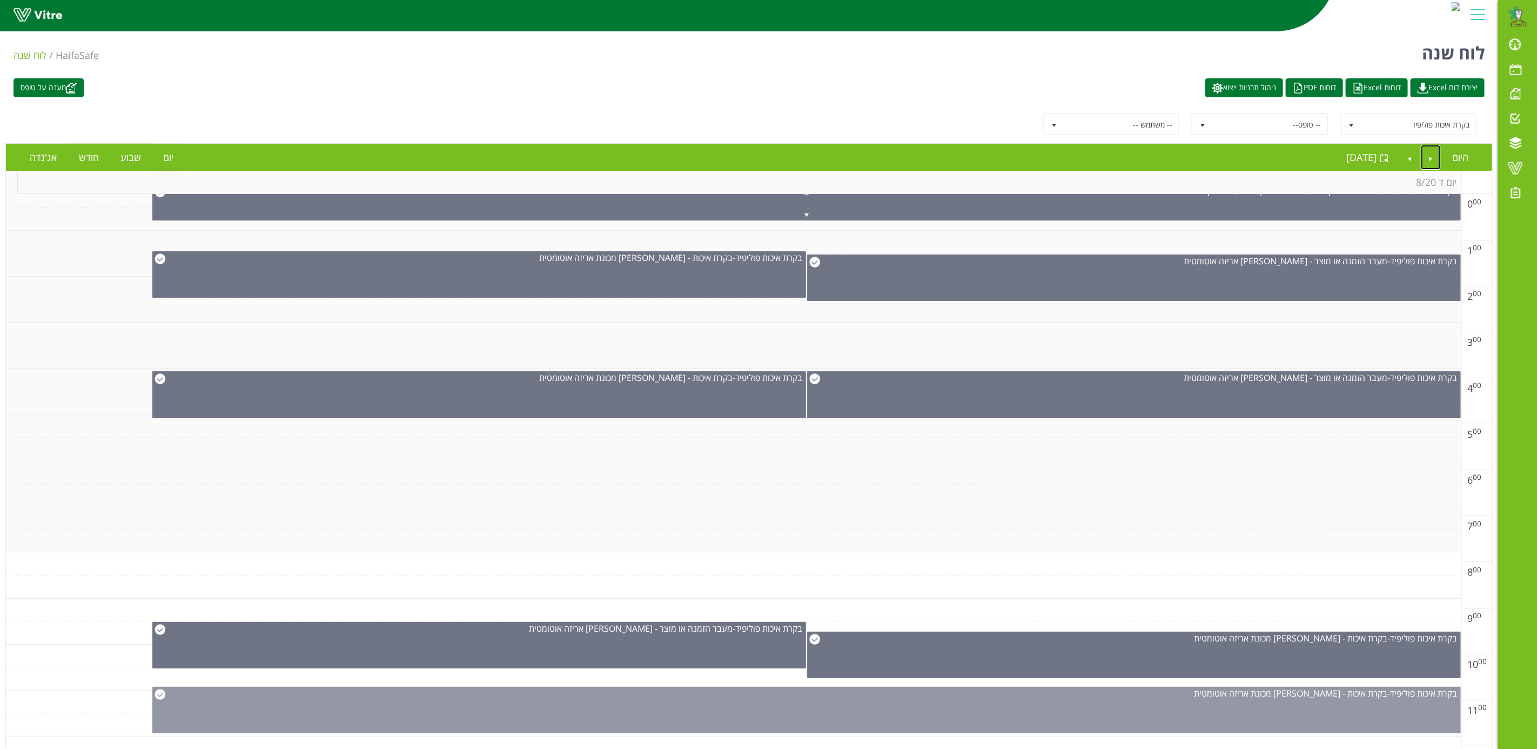
click at [994, 712] on div "בקרת איכות פוליפיד - בקרת איכות - פוליפיד מכונת אריזה אוטומטית" at bounding box center [806, 710] width 1309 height 46
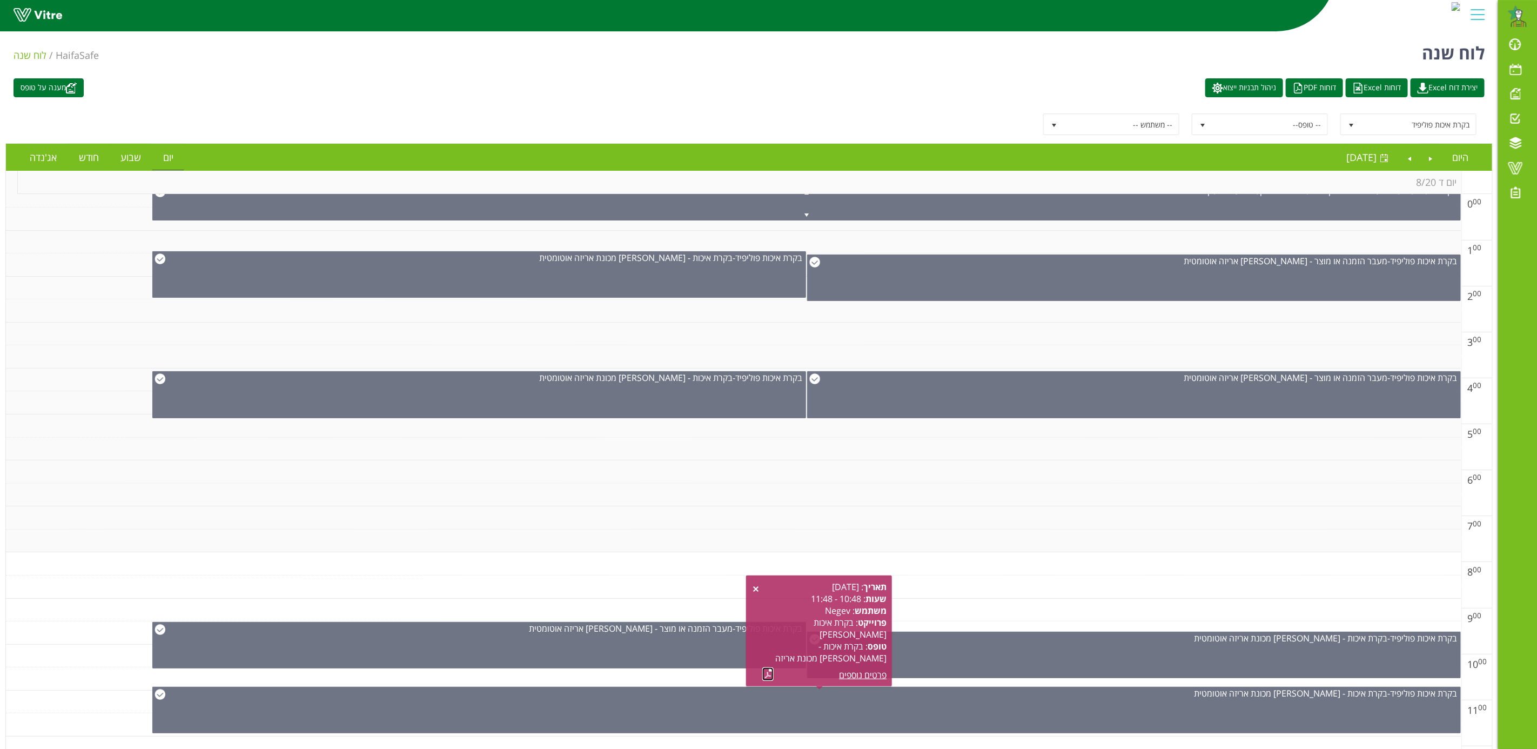
click at [766, 675] on link at bounding box center [767, 674] width 11 height 14
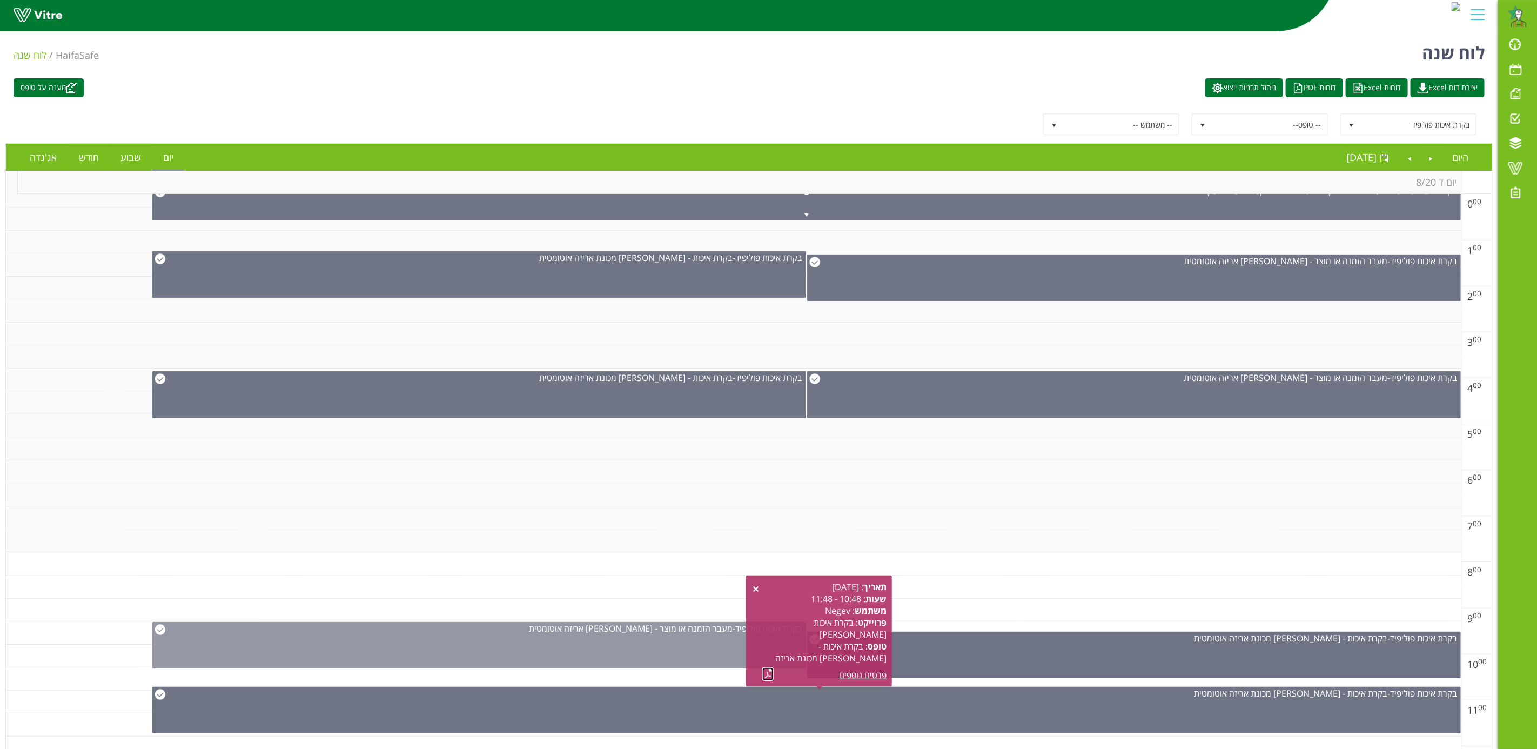
click at [671, 639] on div "בקרת איכות פוליפיד - מעבר הזמנה או מוצר - פוליפיד אריזה אוטומטית" at bounding box center [479, 645] width 654 height 46
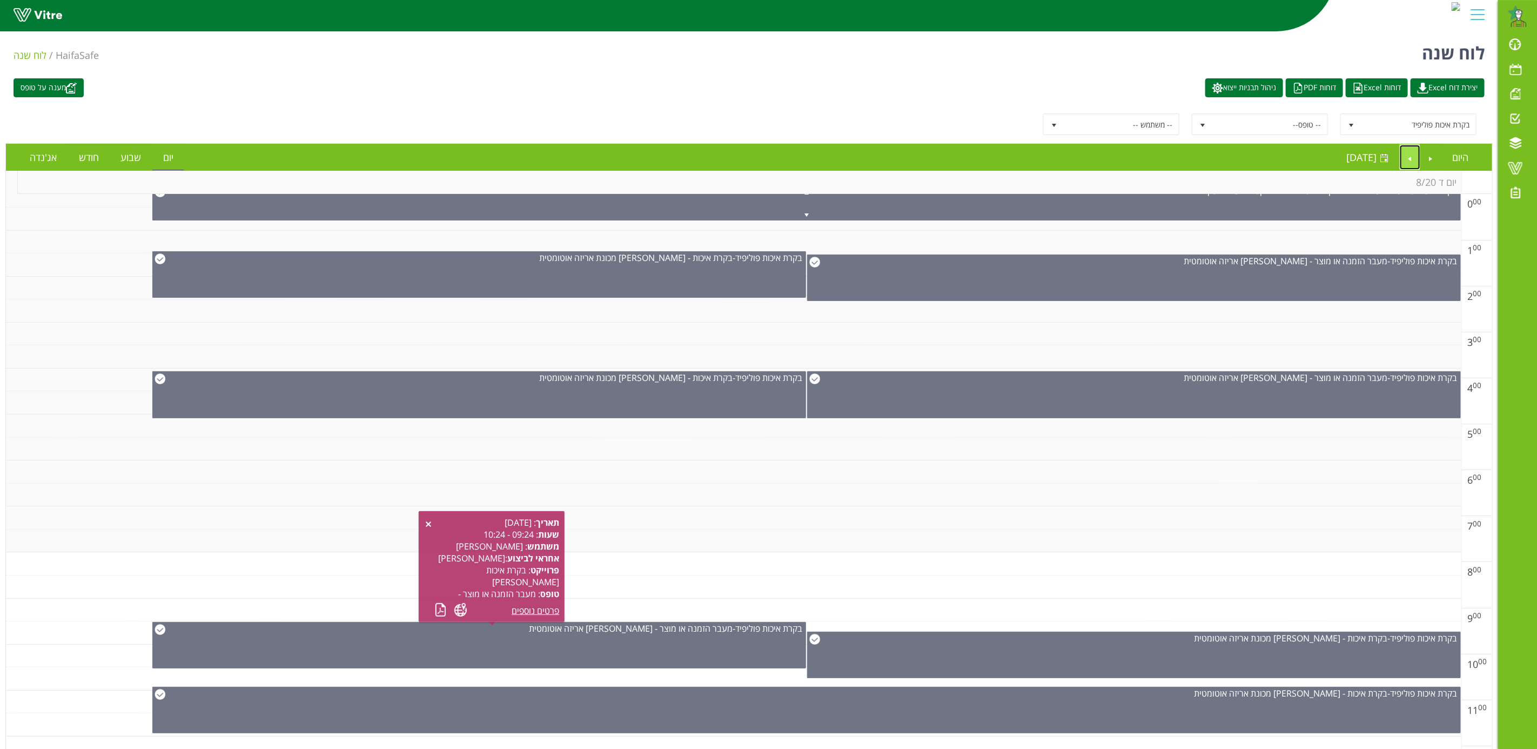
click at [1401, 159] on link "Next" at bounding box center [1410, 157] width 21 height 25
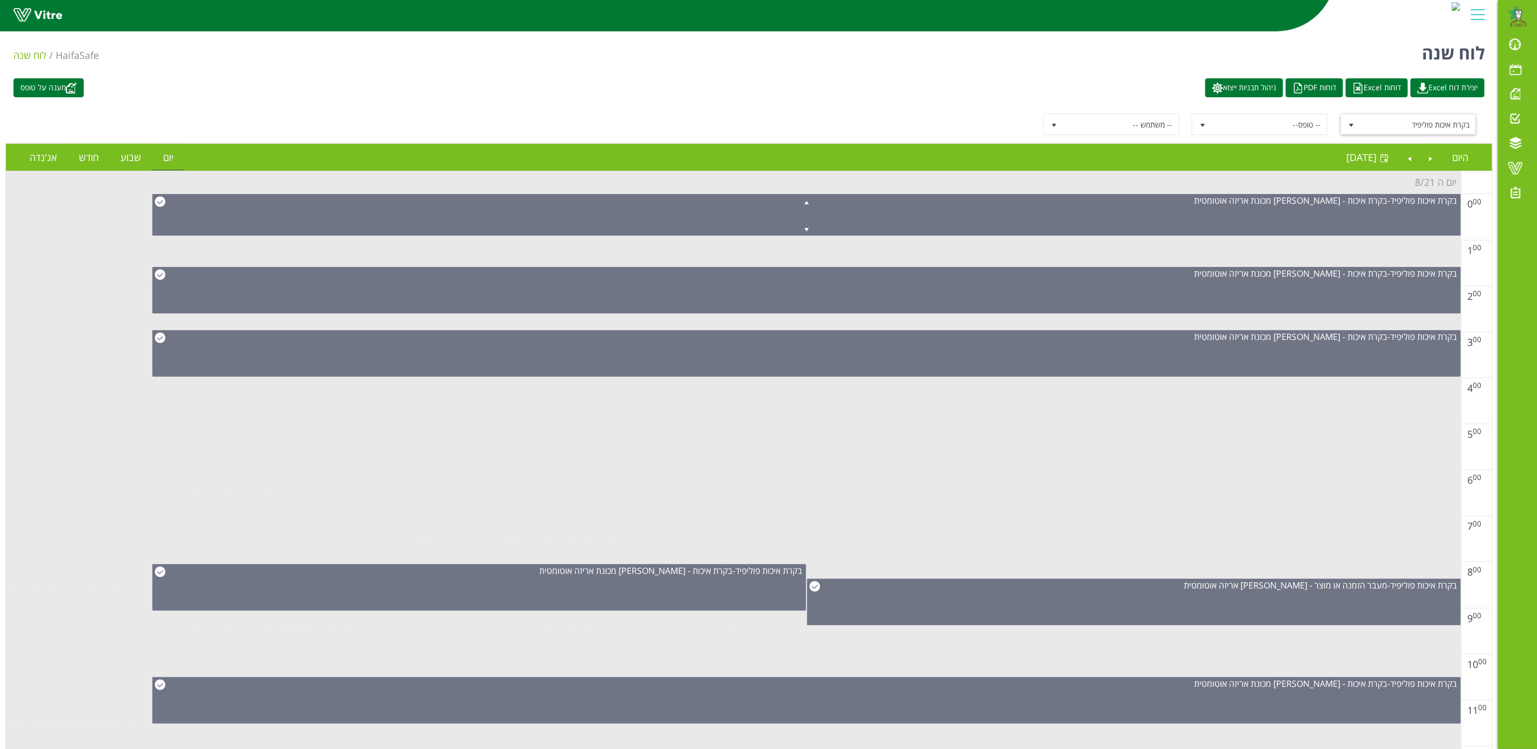
click at [1352, 134] on span "select" at bounding box center [1351, 124] width 19 height 19
click at [1417, 223] on li "בקרת איכות חומצה זרחתית" at bounding box center [1409, 218] width 133 height 18
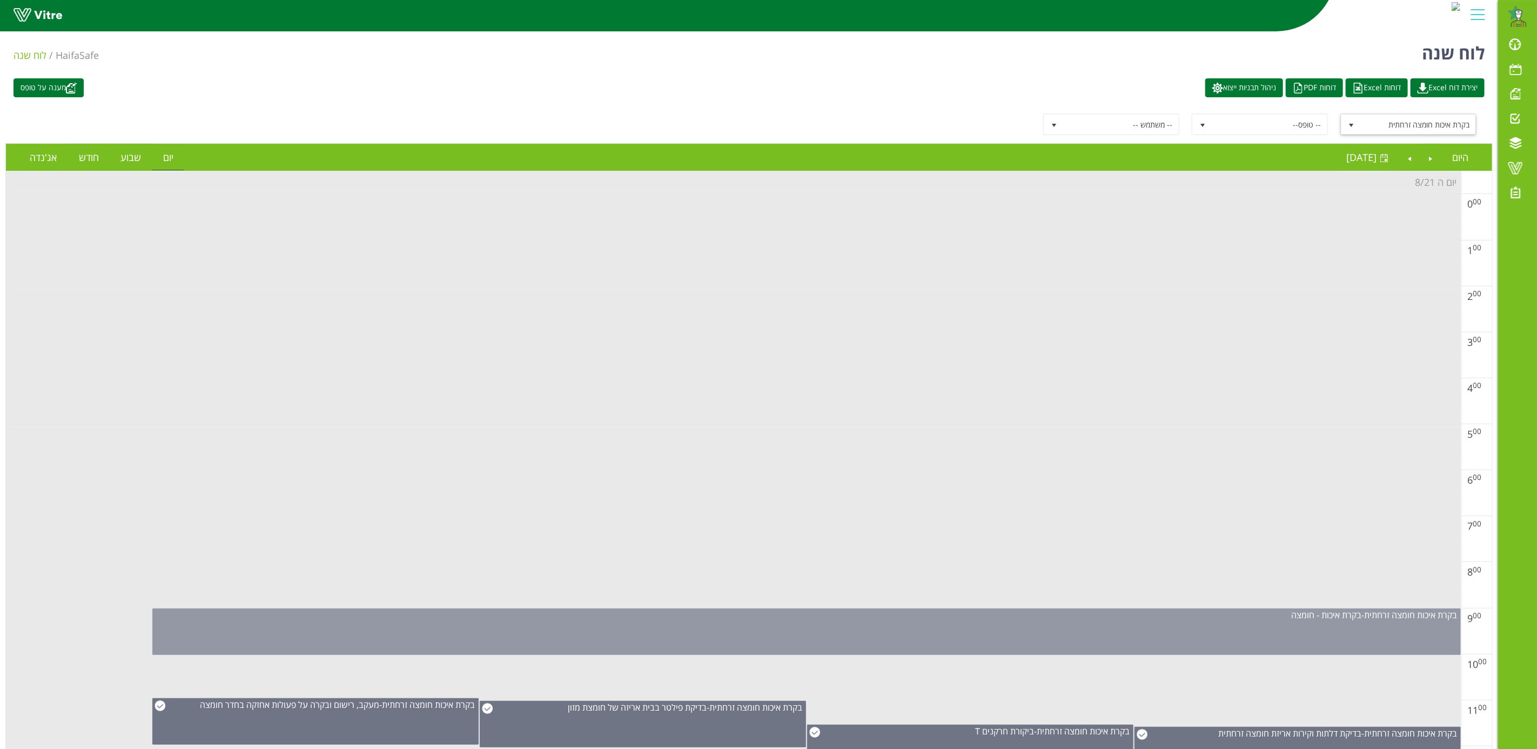
click at [1182, 645] on div "בקרת איכות חומצה זרחתית - בקרת איכות - חומצה" at bounding box center [806, 631] width 1309 height 46
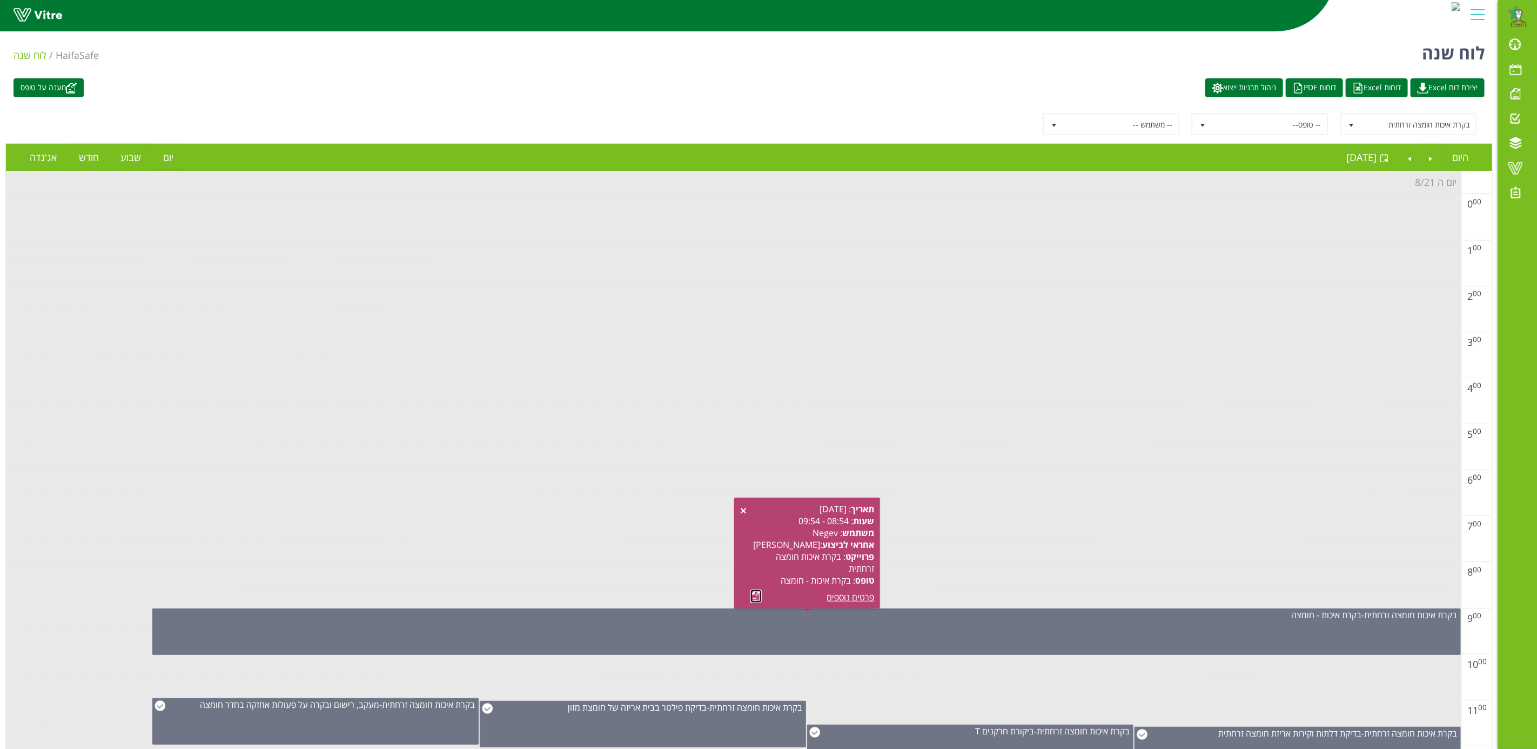
click at [755, 597] on link at bounding box center [756, 597] width 11 height 14
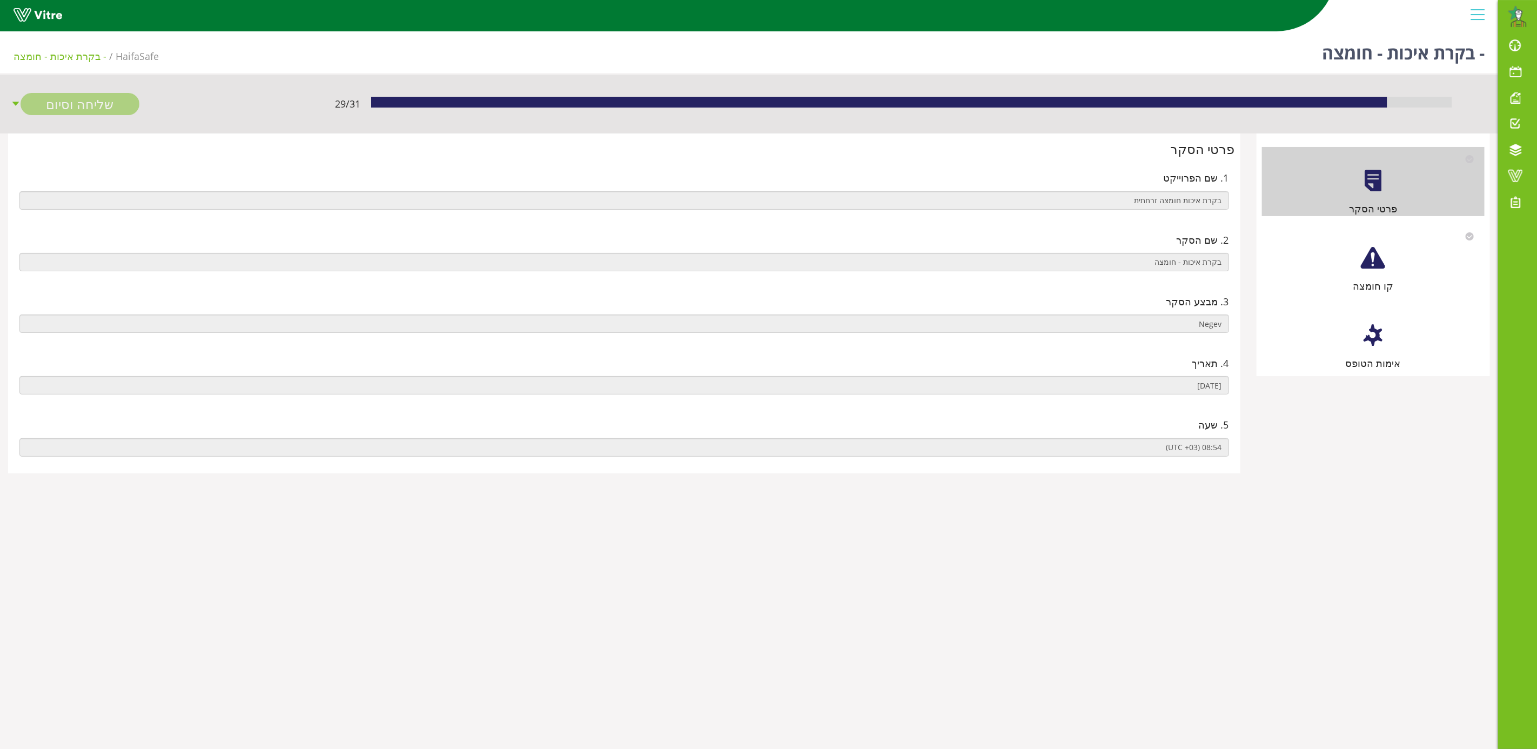
click at [1370, 274] on div "קו חומצה" at bounding box center [1373, 258] width 223 height 69
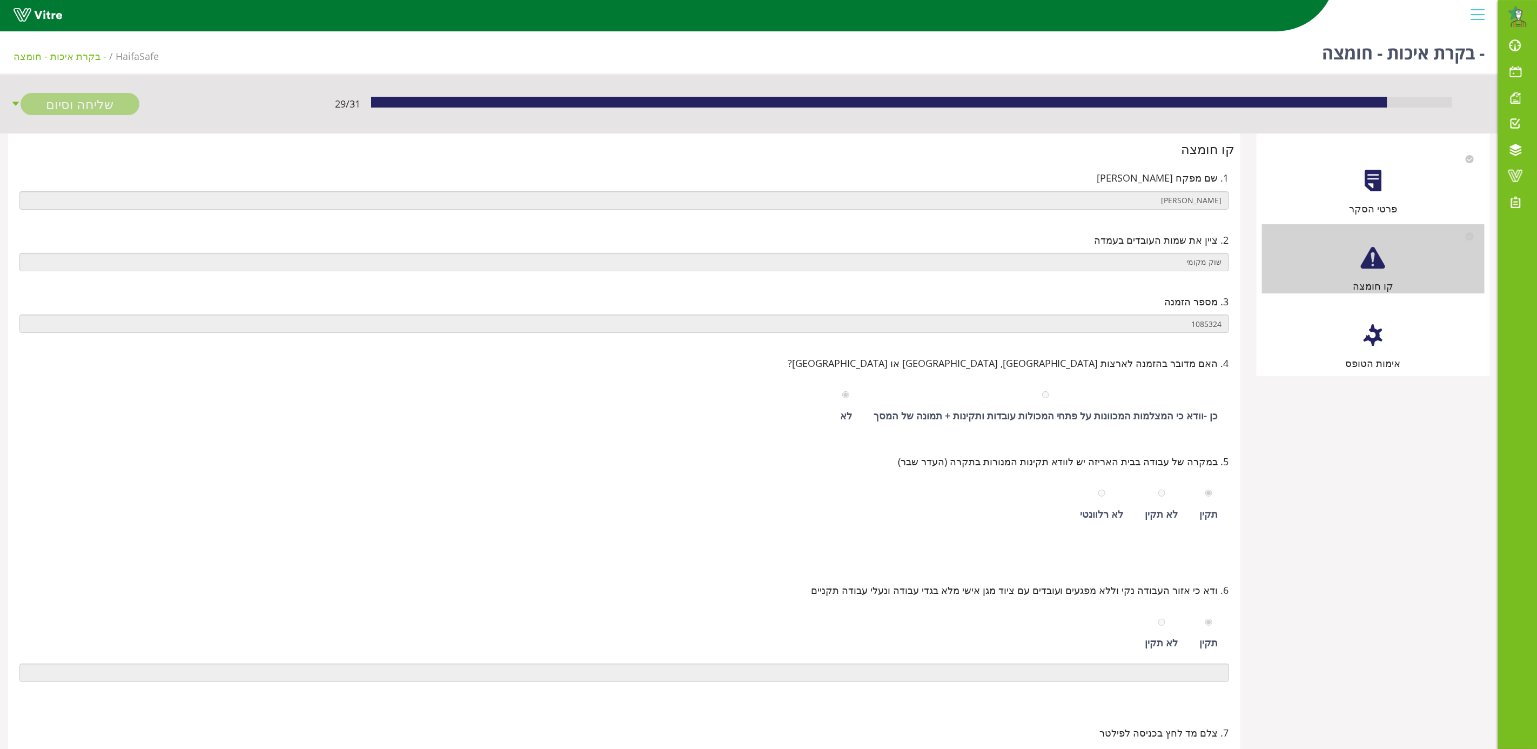
click at [1387, 342] on div "אימות הטופס" at bounding box center [1373, 336] width 223 height 69
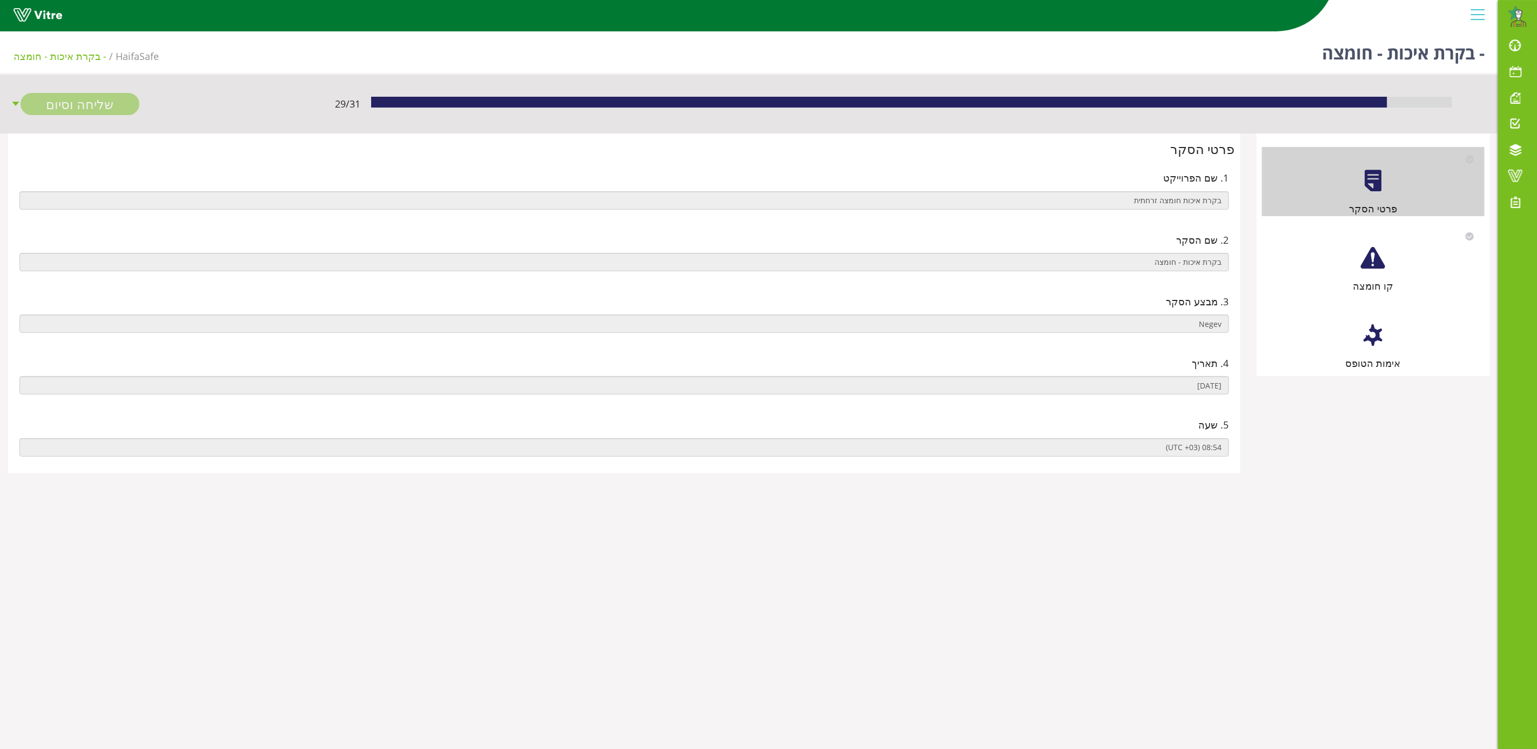
click at [1375, 261] on div at bounding box center [1373, 258] width 24 height 24
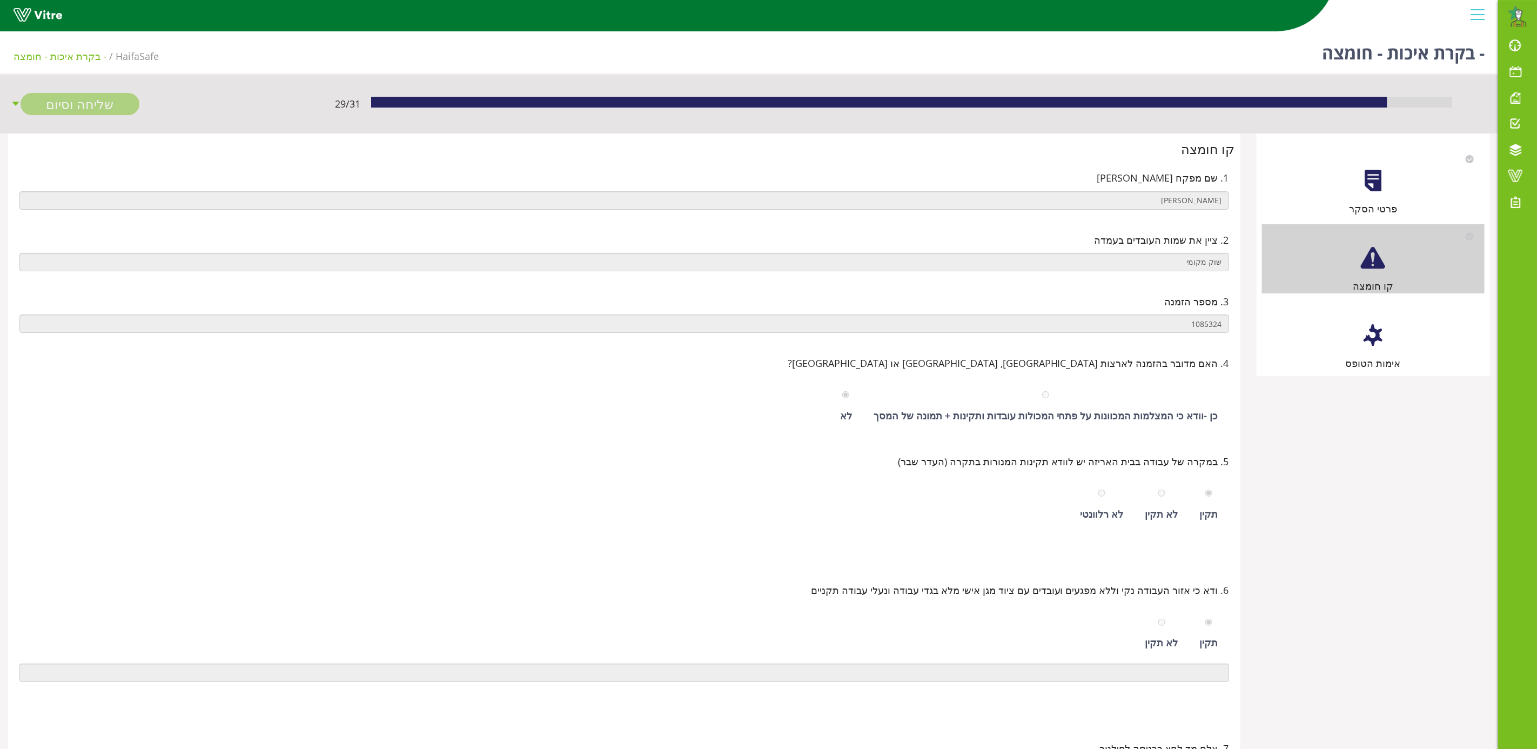
click at [1374, 350] on div "אימות הטופס" at bounding box center [1373, 336] width 223 height 69
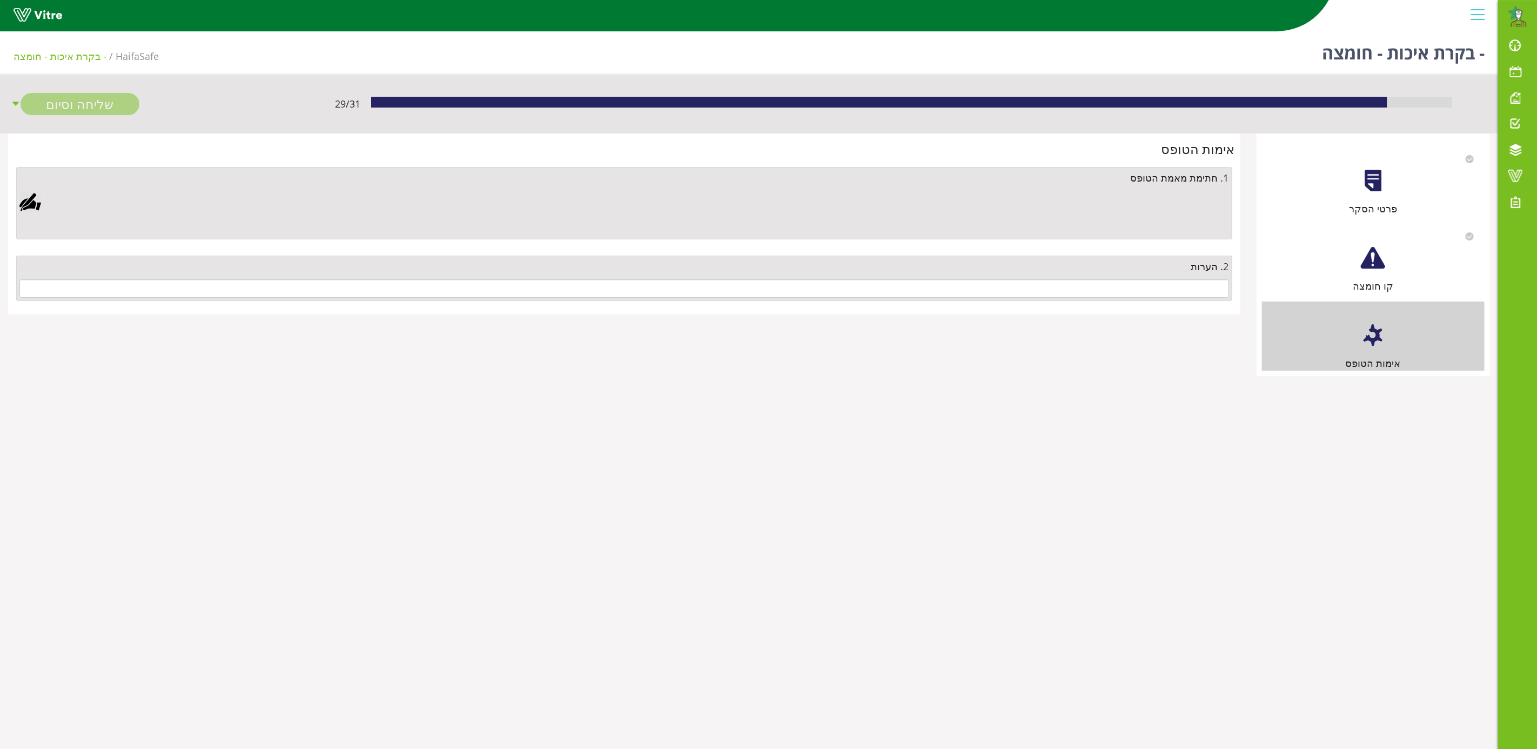
click at [1368, 265] on div at bounding box center [1373, 258] width 24 height 24
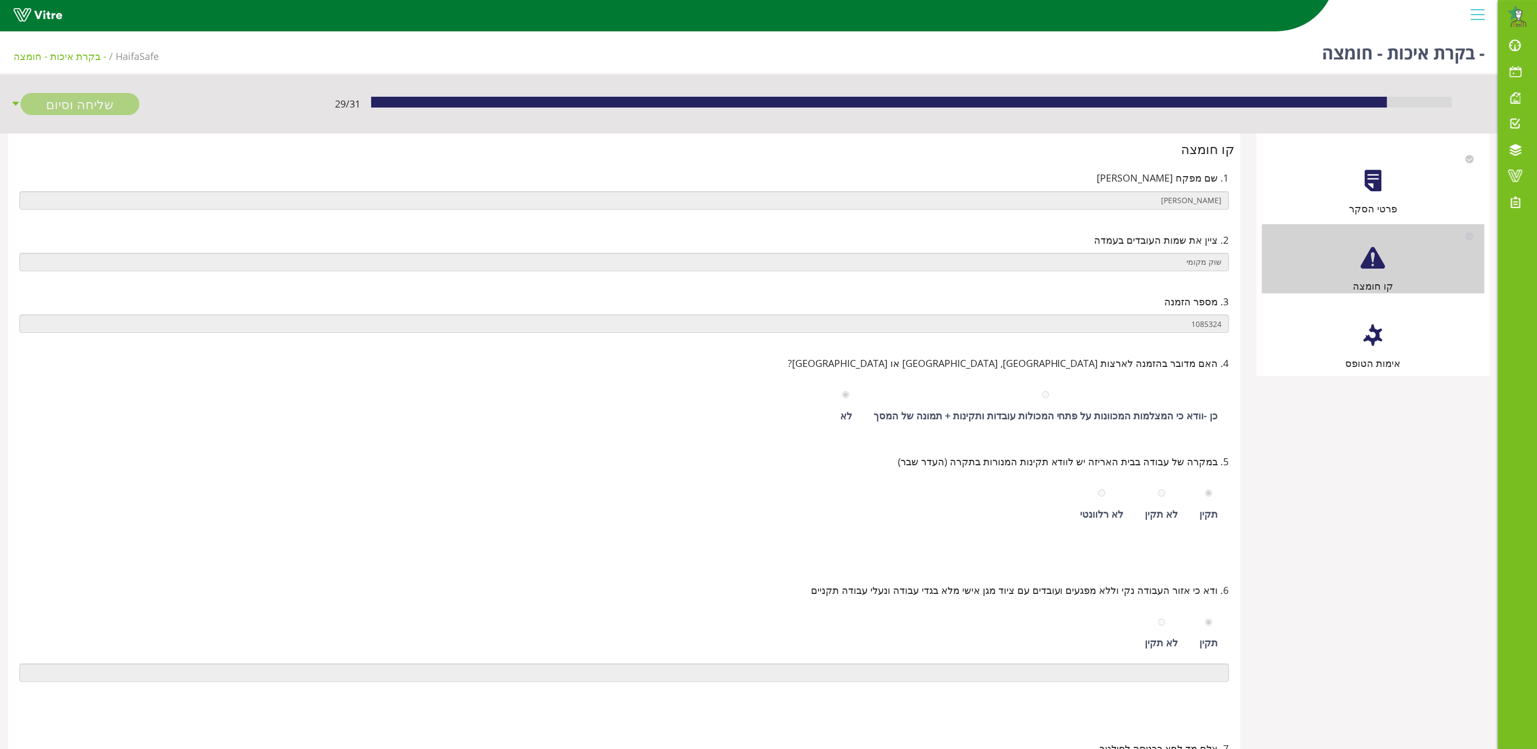
click at [1380, 341] on div at bounding box center [1373, 335] width 24 height 24
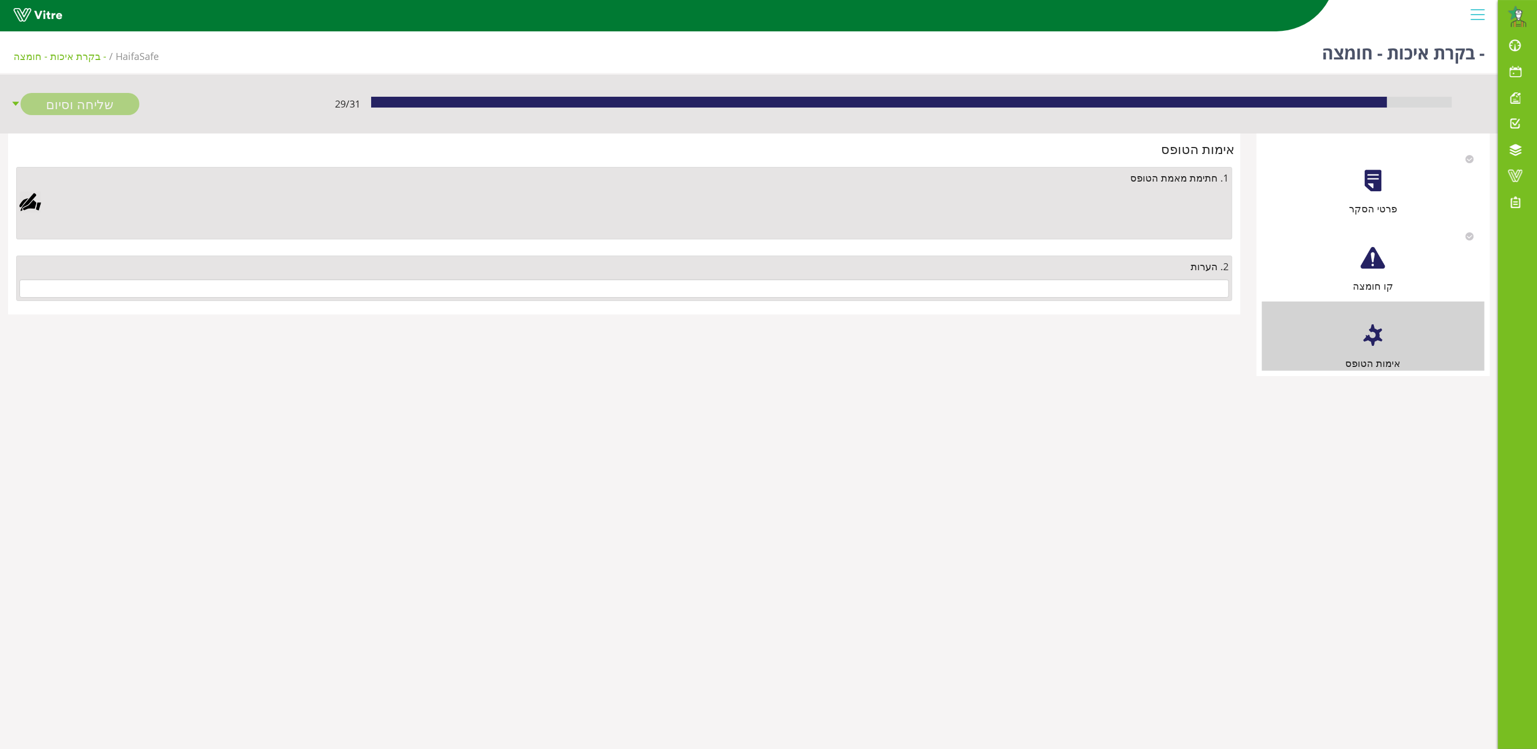
click at [38, 198] on div at bounding box center [30, 202] width 22 height 22
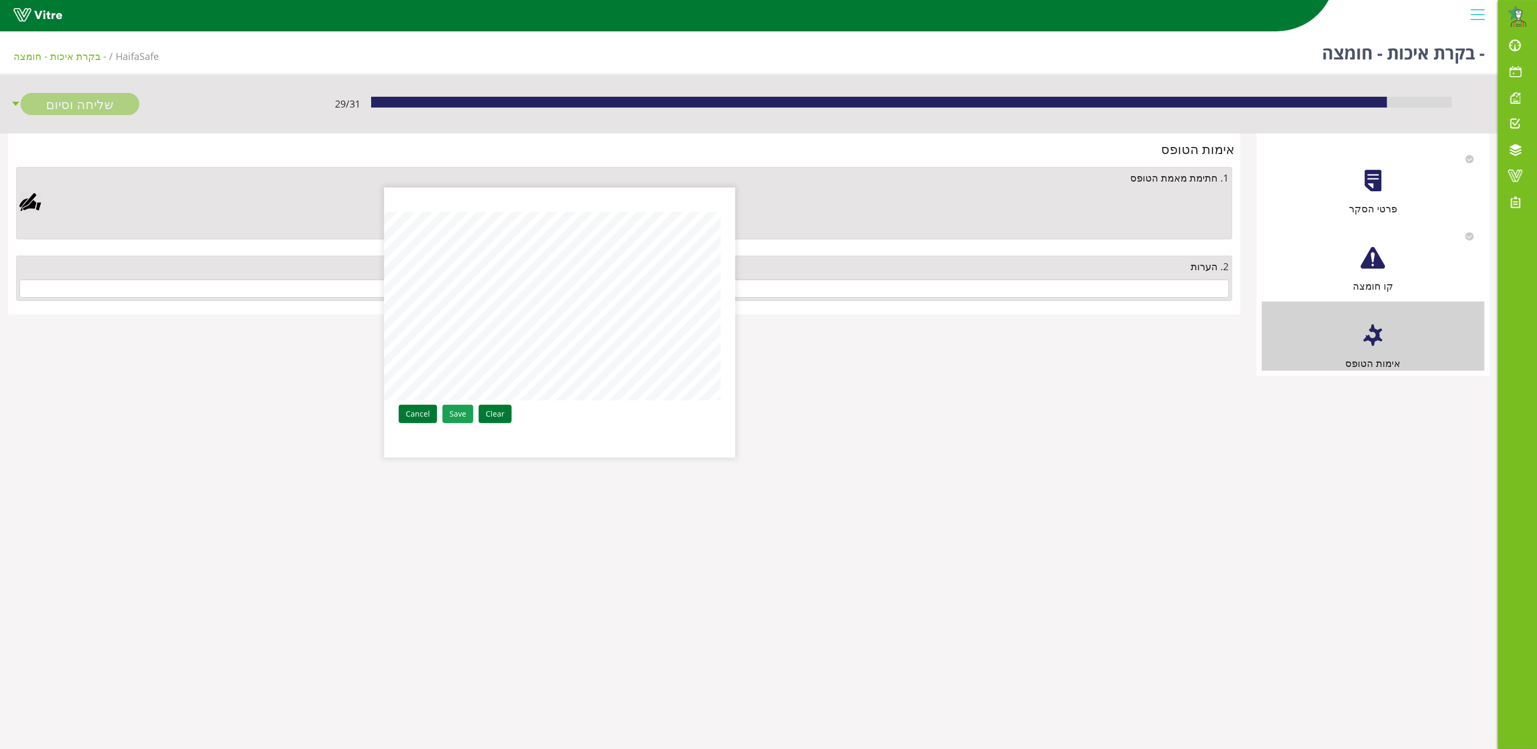
click at [458, 407] on link "Save" at bounding box center [458, 414] width 31 height 18
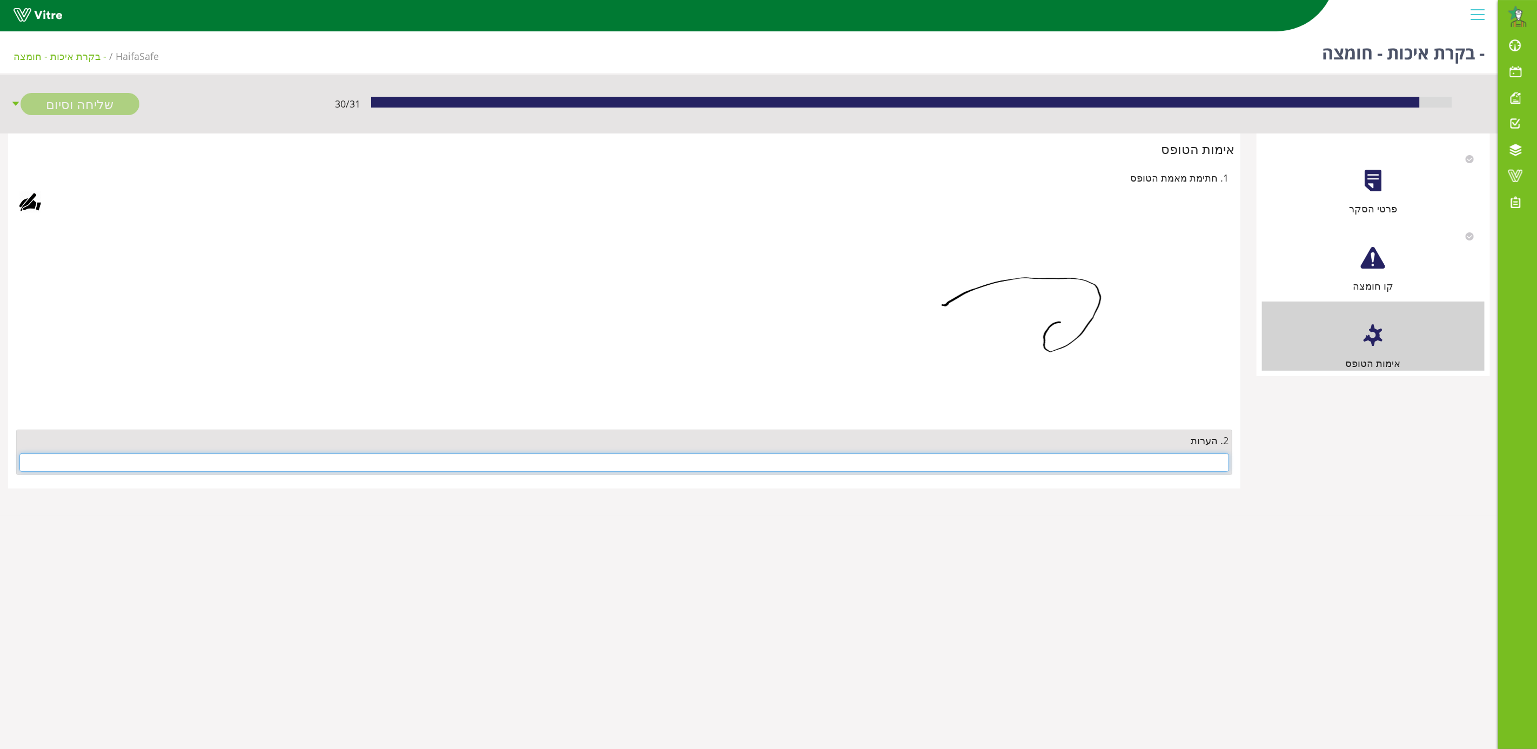
click at [1113, 467] on input "text" at bounding box center [624, 462] width 1210 height 18
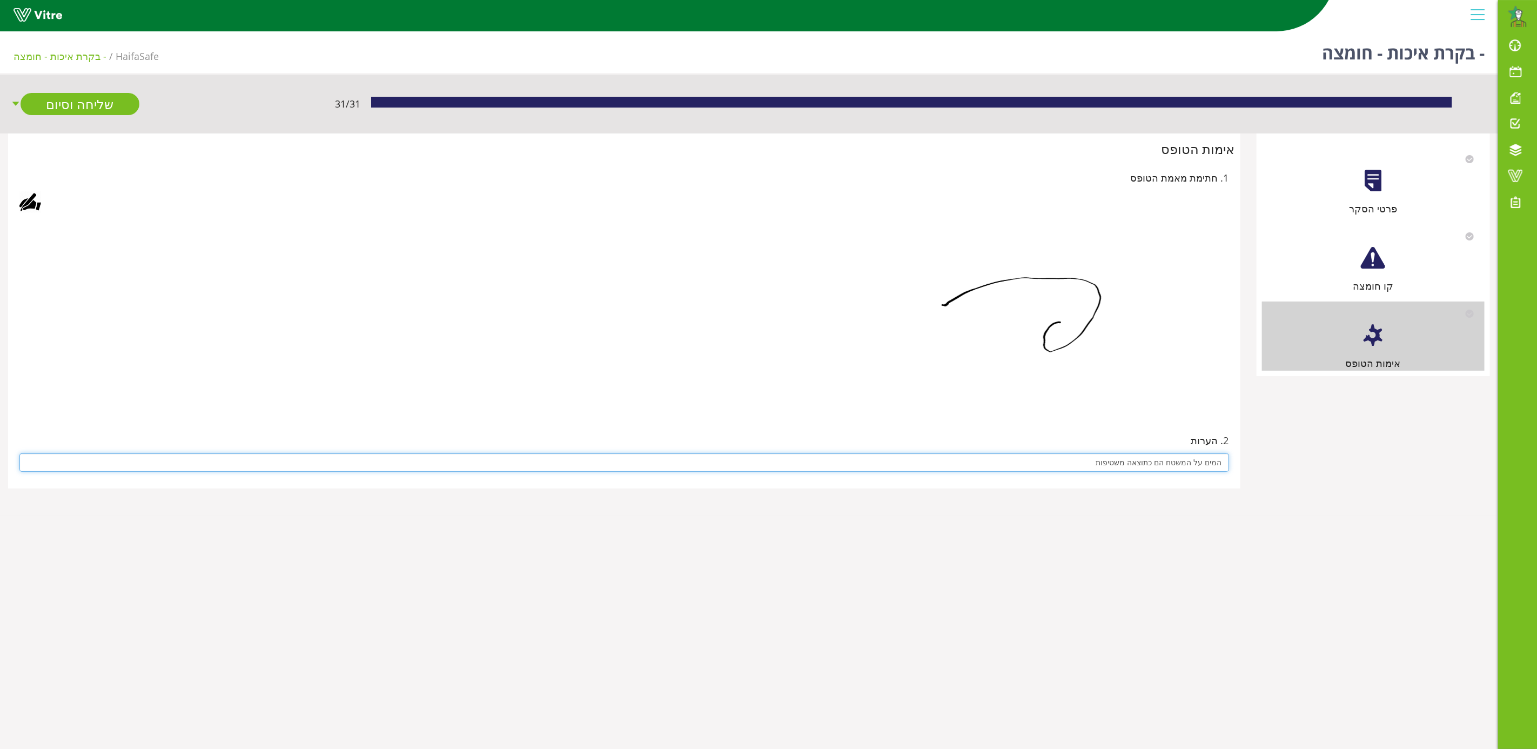
type input "המים על המשטח הם כתוצאה משטיפות"
click at [1070, 425] on div "2. הערות המים על המשטח הם כתוצאה משטיפות" at bounding box center [625, 452] width 1222 height 62
click at [85, 106] on link "שליחה וסיום" at bounding box center [80, 104] width 119 height 22
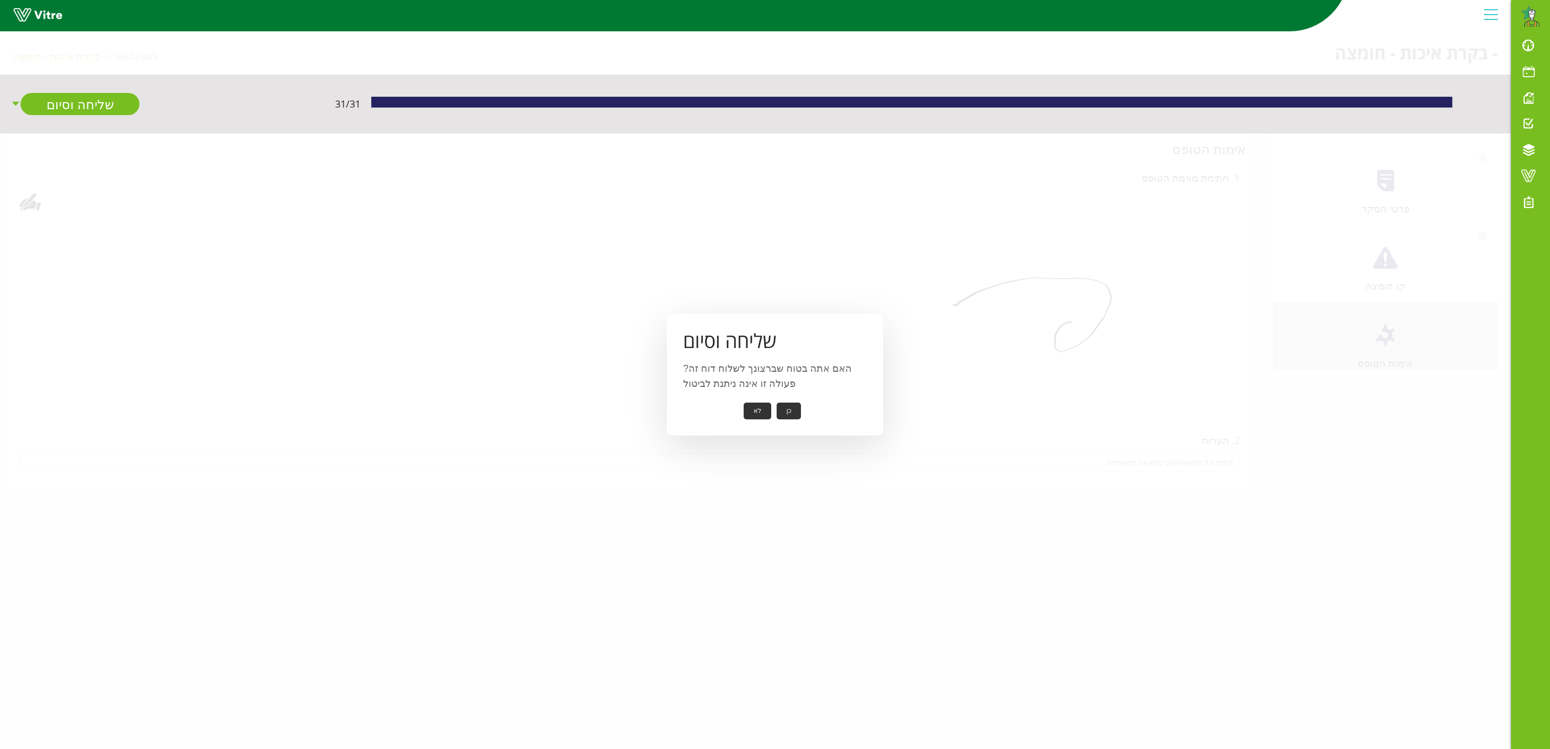
click at [785, 409] on button "כן" at bounding box center [788, 411] width 24 height 17
click at [776, 402] on button "אישור" at bounding box center [772, 403] width 36 height 17
